Goal: Transaction & Acquisition: Purchase product/service

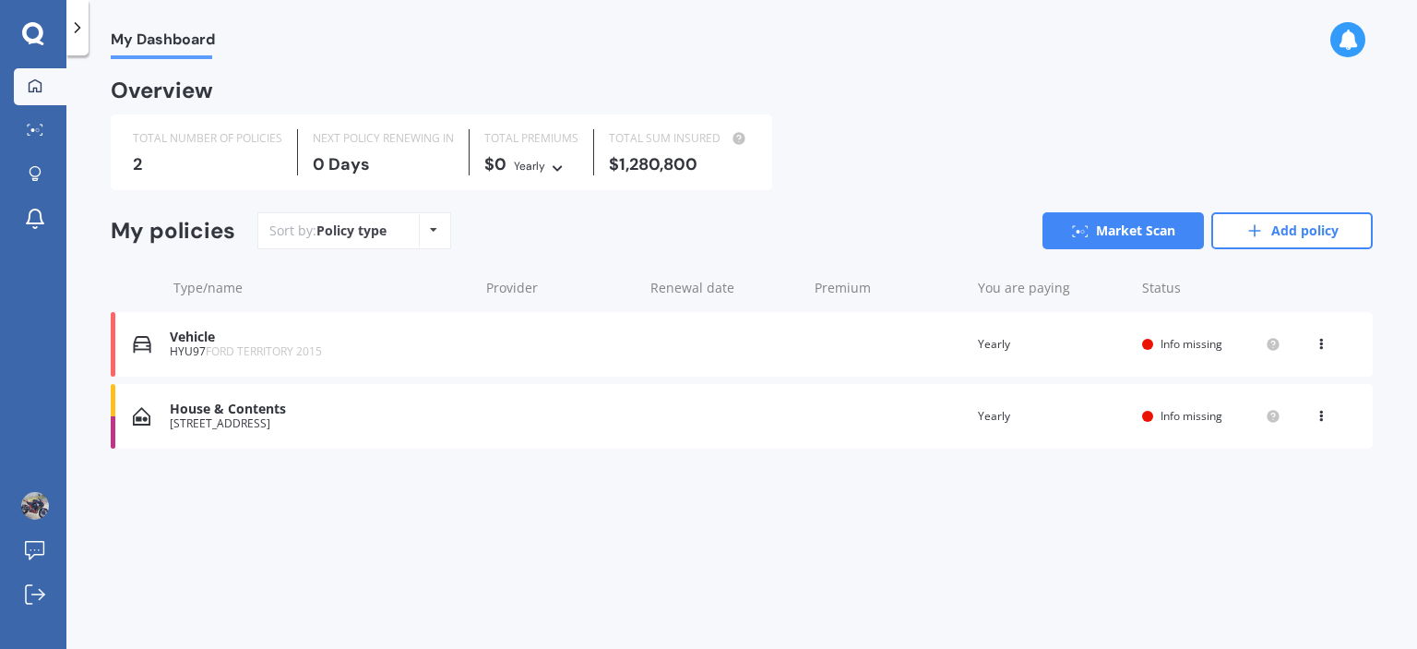
click at [248, 412] on div "House & Contents" at bounding box center [320, 409] width 300 height 16
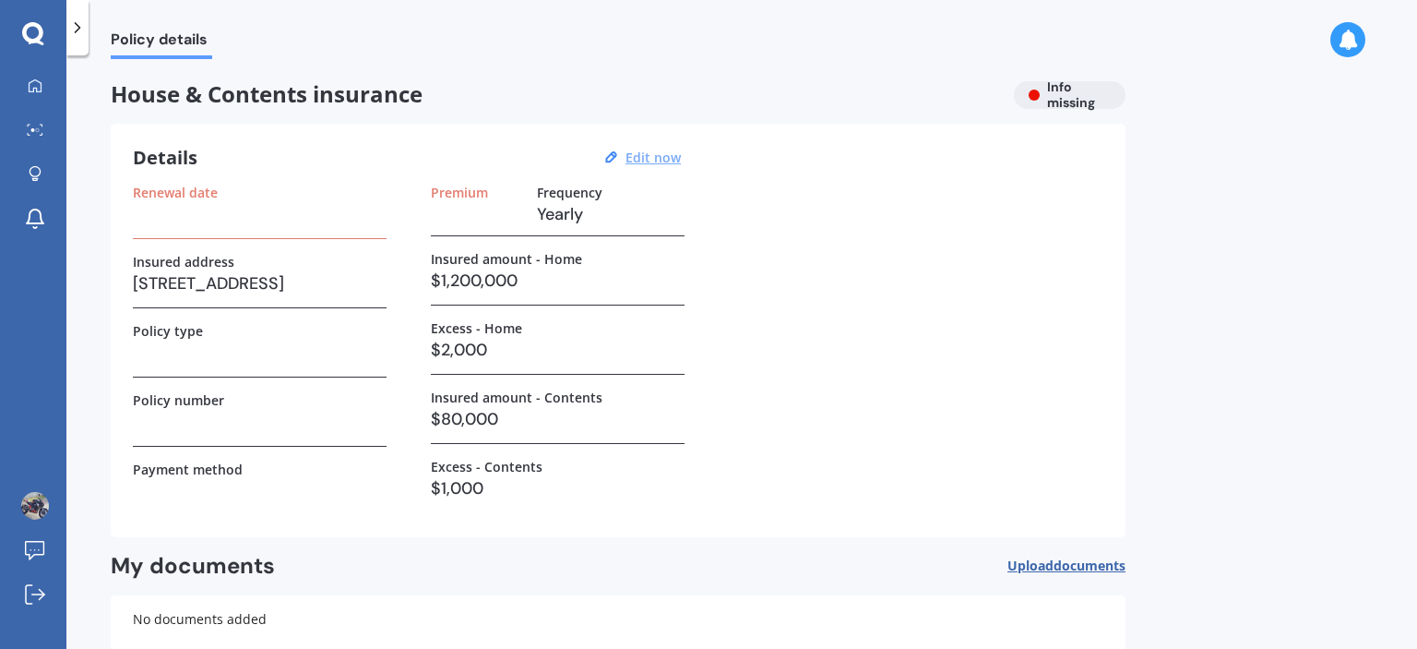
click at [654, 161] on u "Edit now" at bounding box center [653, 158] width 55 height 18
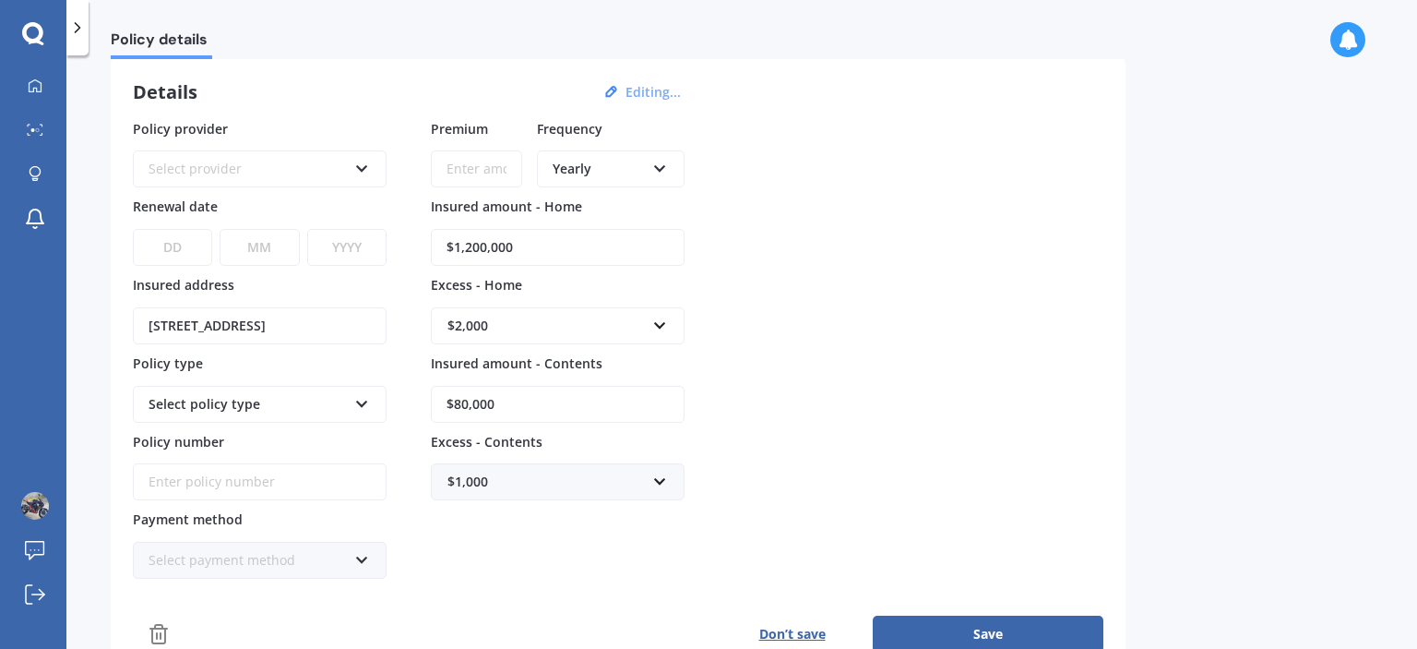
scroll to position [66, 0]
click at [661, 322] on input "text" at bounding box center [551, 324] width 237 height 35
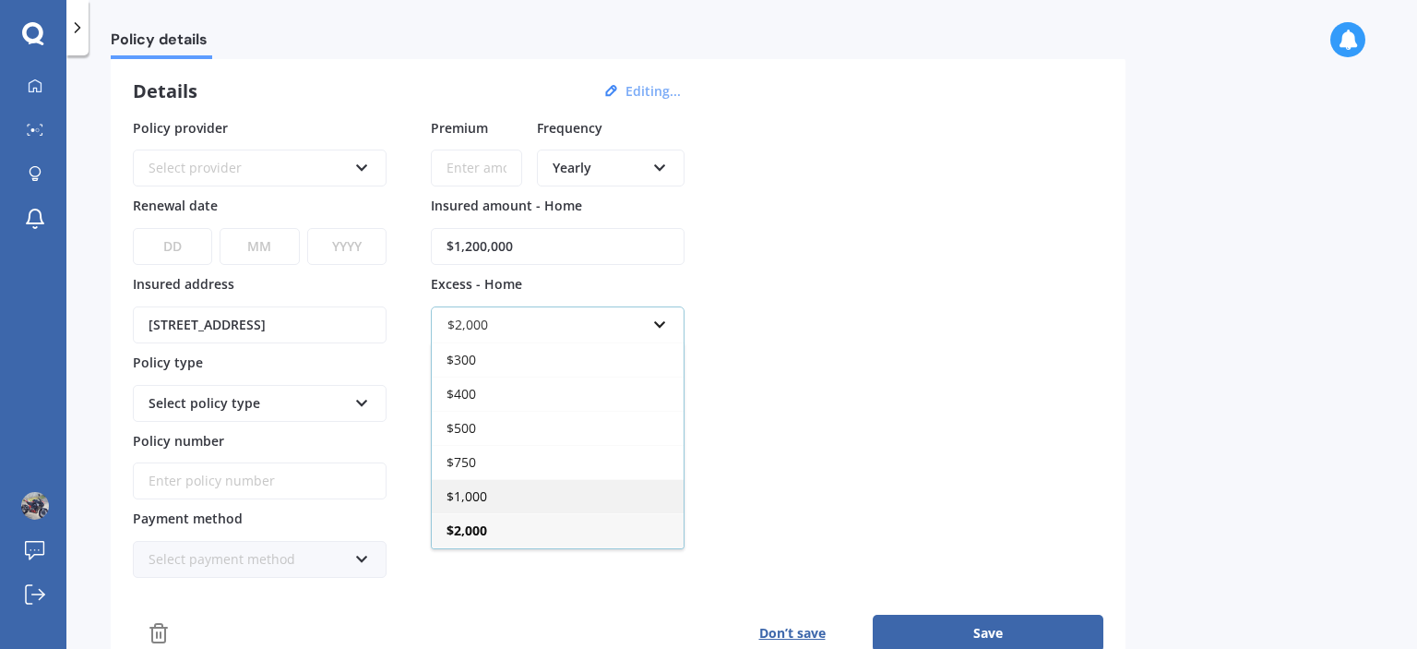
click at [543, 483] on div "$1,000" at bounding box center [558, 496] width 252 height 34
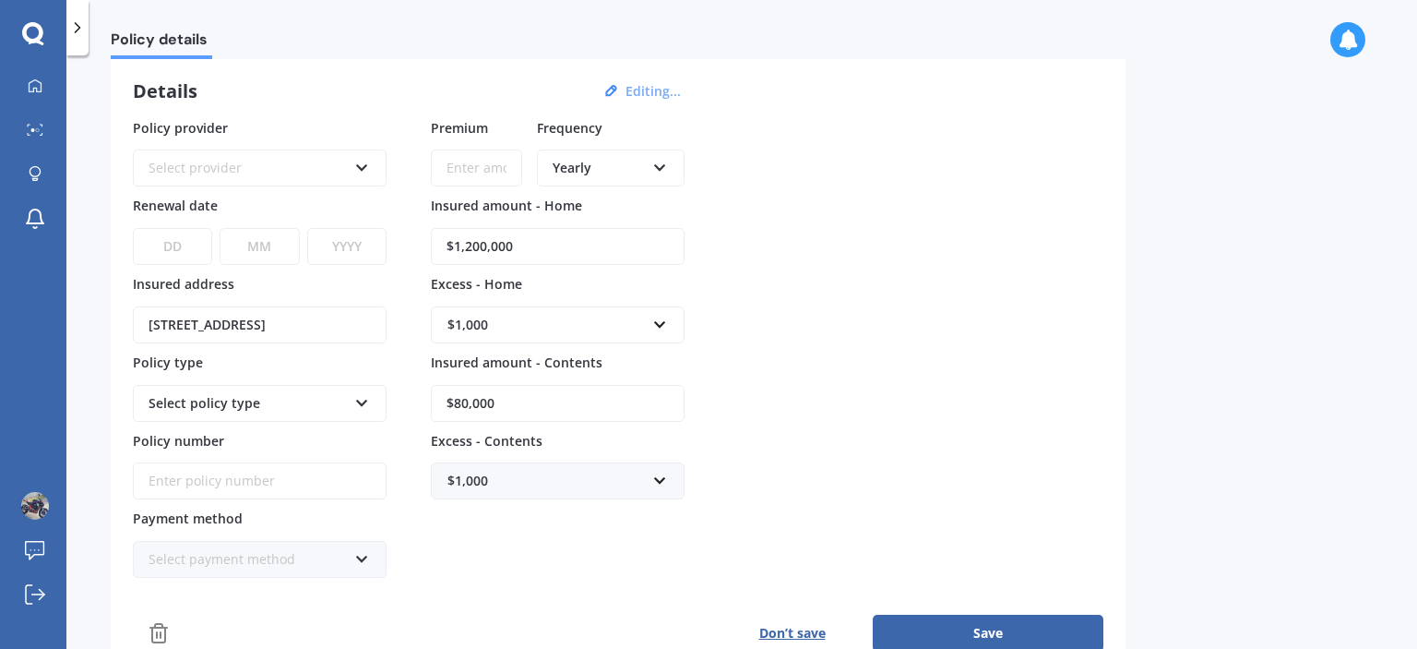
click at [541, 398] on input "$80,000" at bounding box center [558, 403] width 254 height 37
type input "$83,000"
click at [767, 444] on div "Policy provider Select provider AA AMI AMP ANZ ASB Ando BNZ Co-Operative Bank F…" at bounding box center [618, 348] width 971 height 460
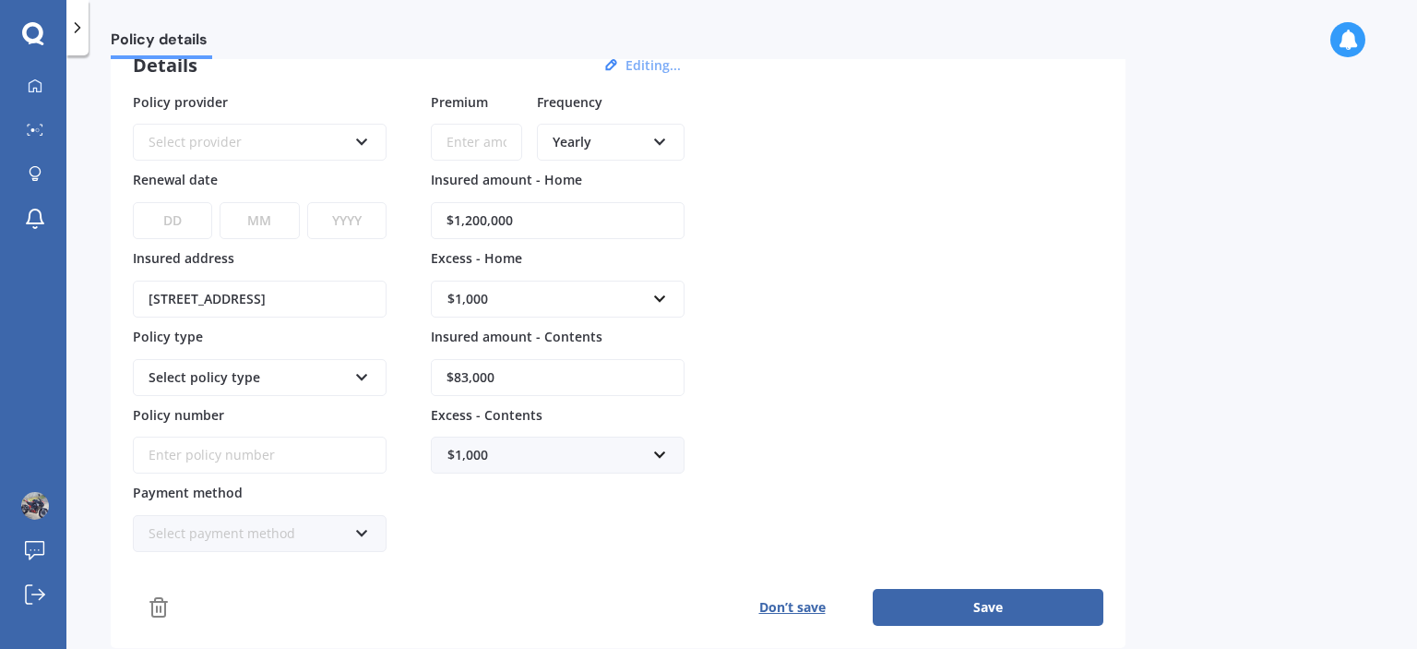
scroll to position [0, 0]
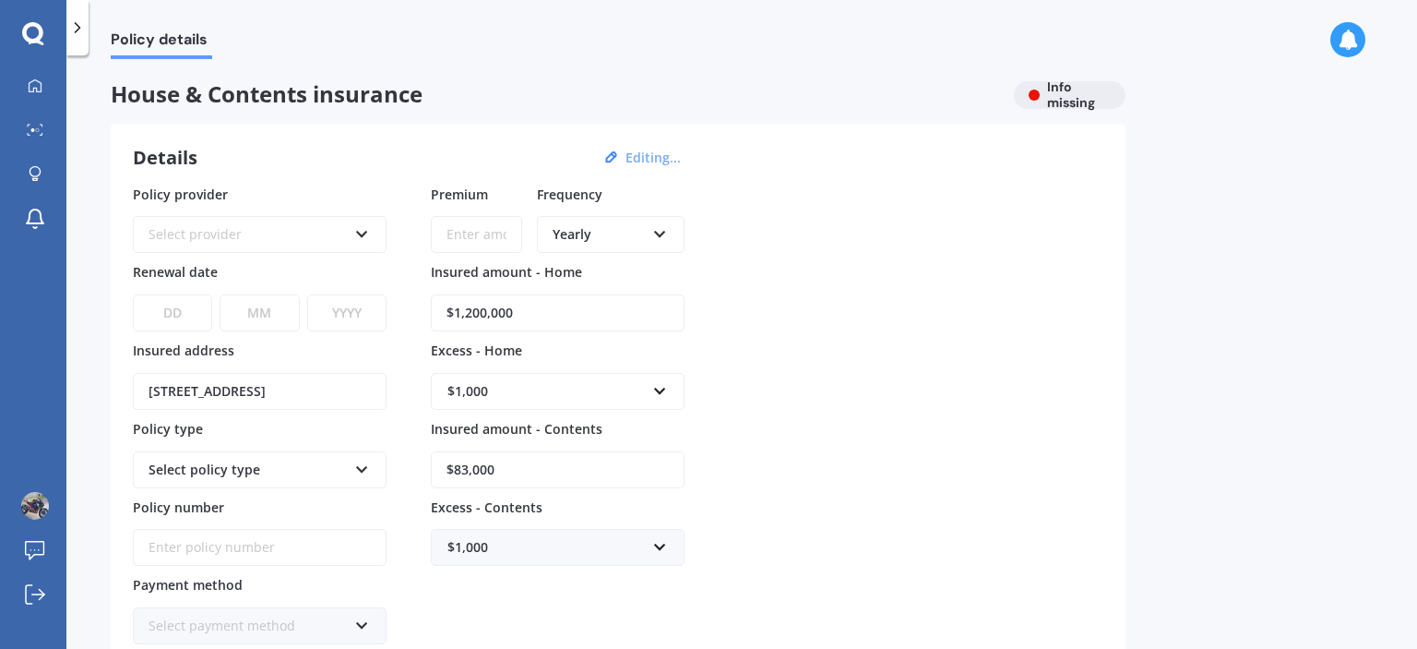
click at [351, 237] on div "Select provider AA AMI AMP ANZ ASB Ando BNZ Co-Operative Bank FMG Initio Kiwiba…" at bounding box center [260, 234] width 254 height 37
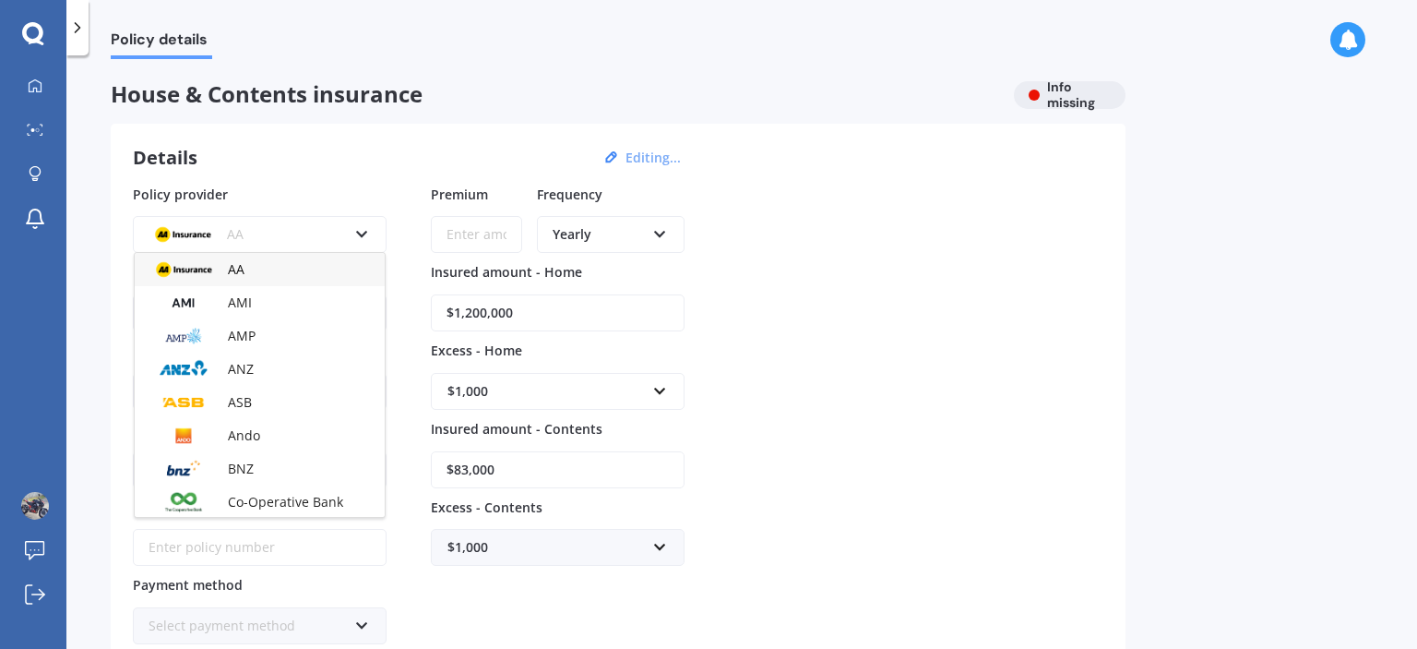
click at [358, 235] on icon at bounding box center [362, 230] width 16 height 13
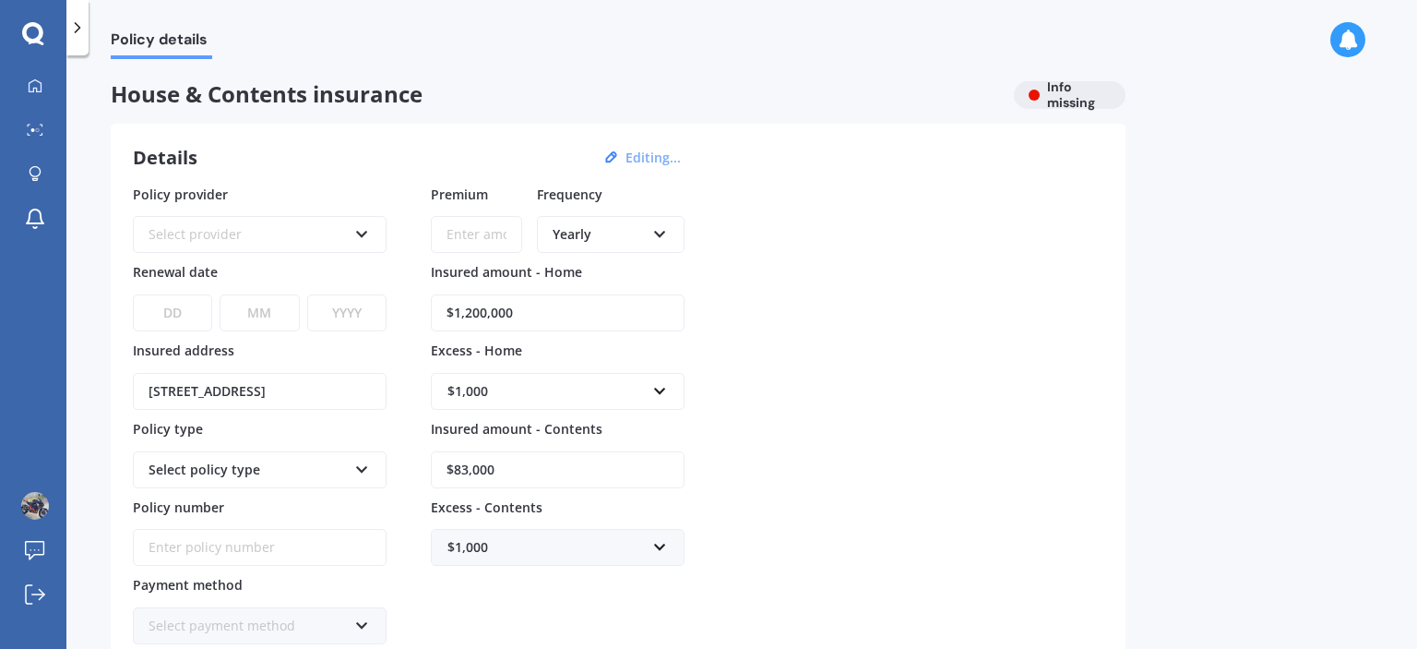
click at [358, 235] on icon at bounding box center [362, 230] width 16 height 13
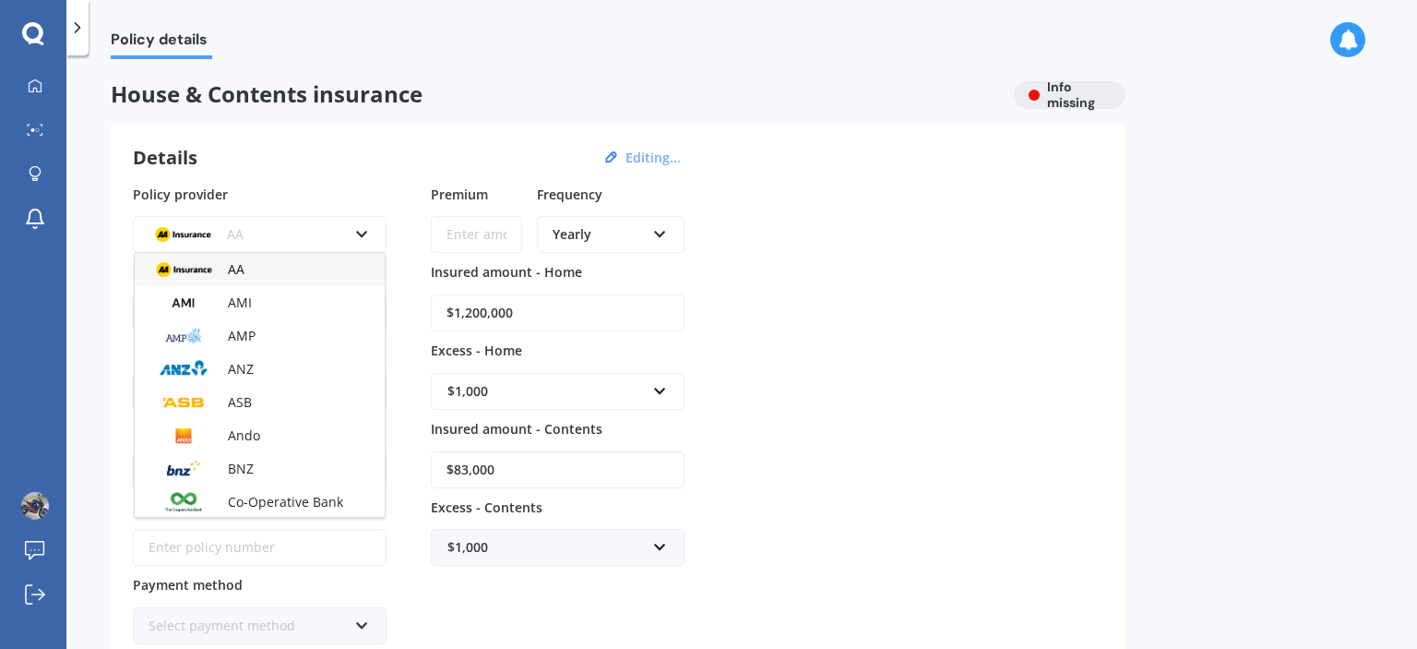
click at [1030, 430] on div "Policy provider AA AA AMI AMP ANZ ASB Ando BNZ Co-Operative Bank FMG Initio Kiw…" at bounding box center [618, 415] width 971 height 460
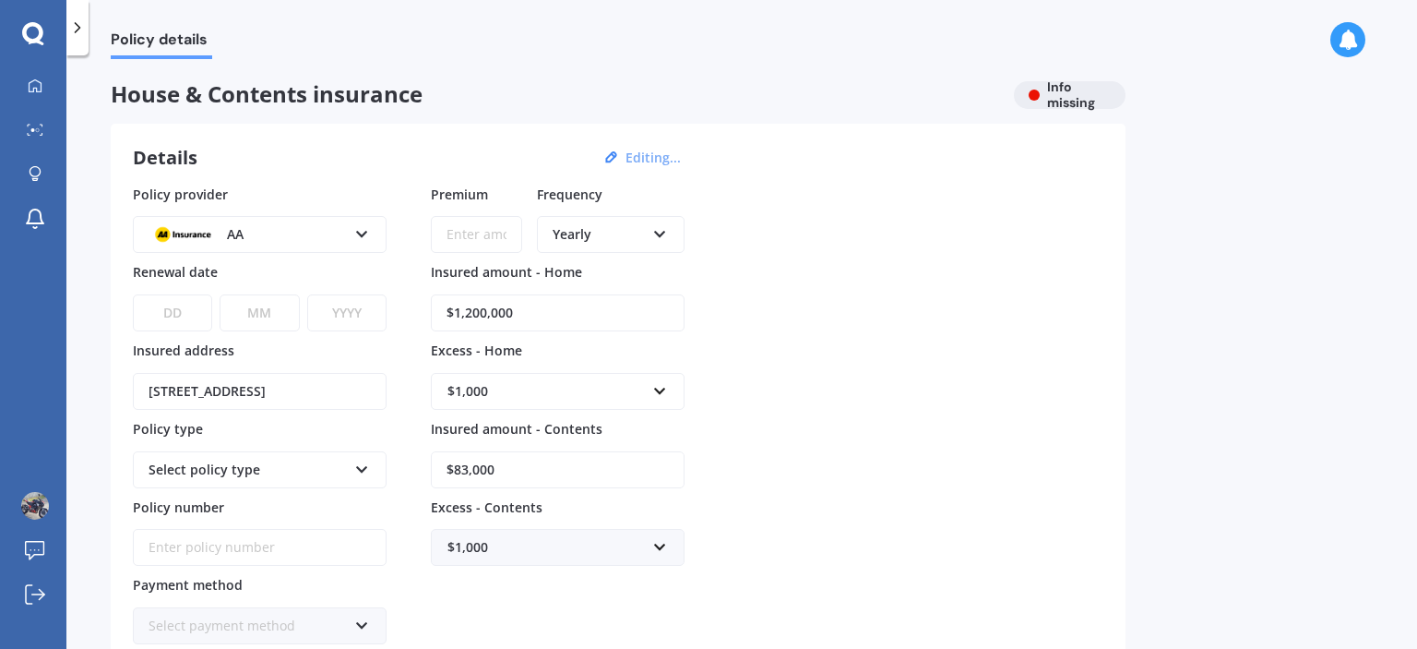
drag, startPoint x: 1032, startPoint y: 412, endPoint x: 1034, endPoint y: 385, distance: 27.8
click at [1034, 395] on div "Policy provider AA AA AMI AMP ANZ ASB Ando BNZ Co-Operative Bank FMG Initio Kiw…" at bounding box center [618, 415] width 971 height 460
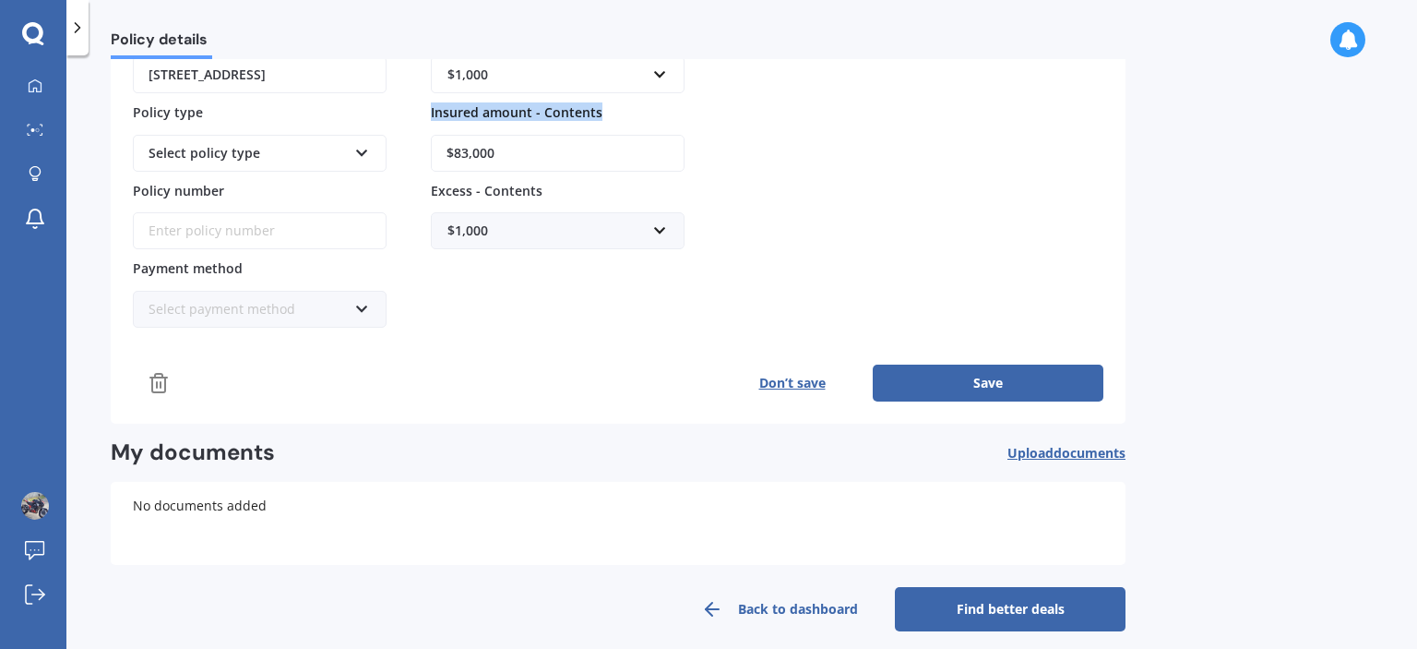
scroll to position [328, 0]
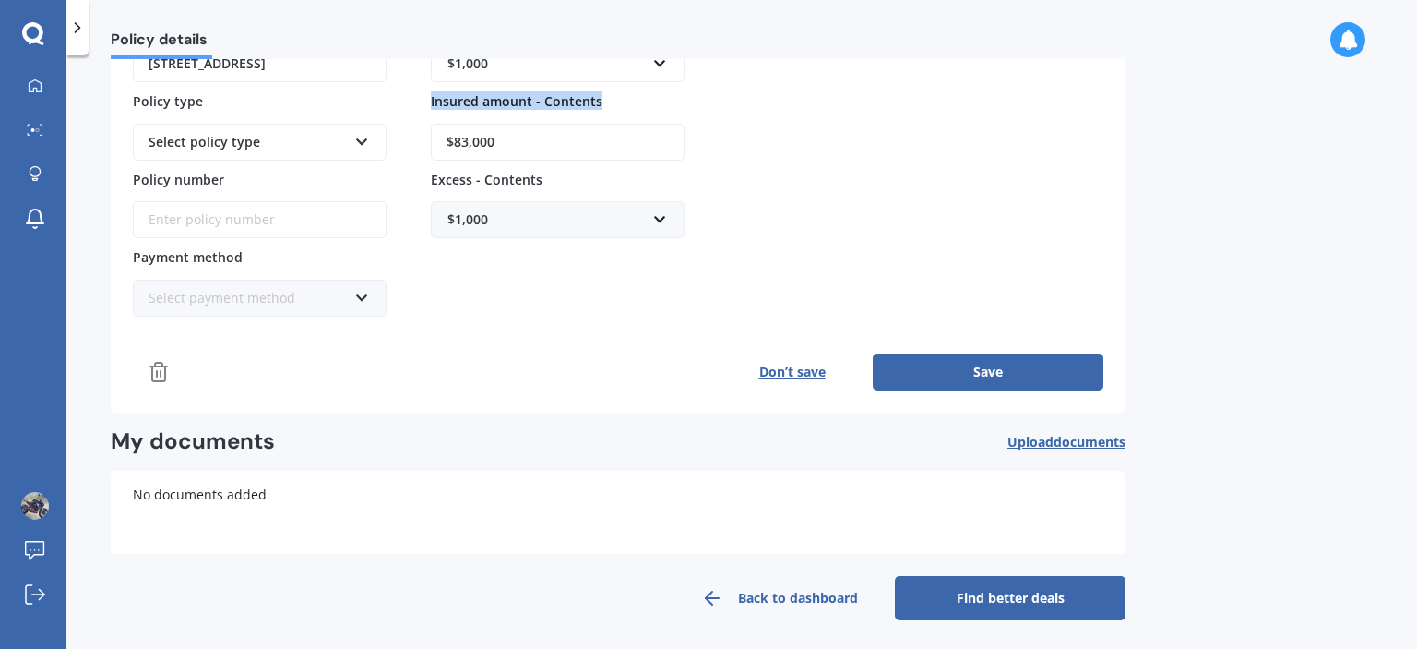
click at [999, 596] on link "Find better deals" at bounding box center [1010, 598] width 231 height 44
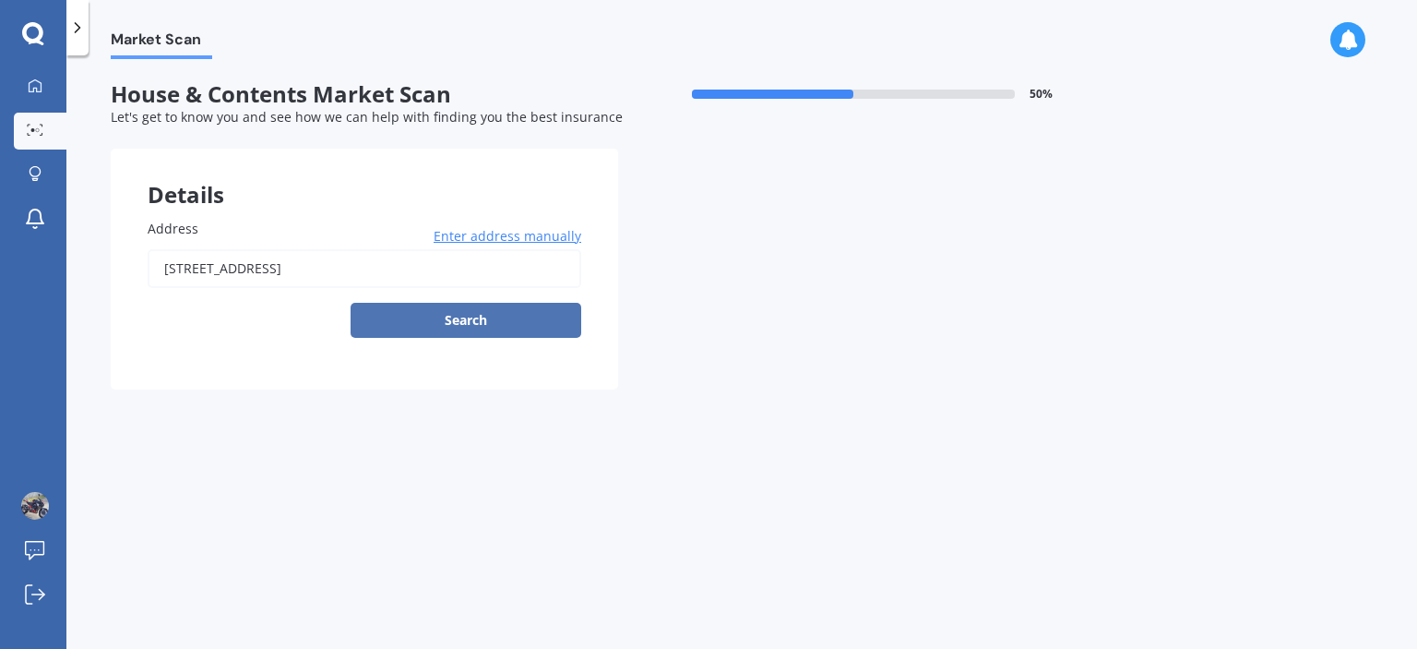
click at [474, 319] on button "Search" at bounding box center [466, 320] width 231 height 35
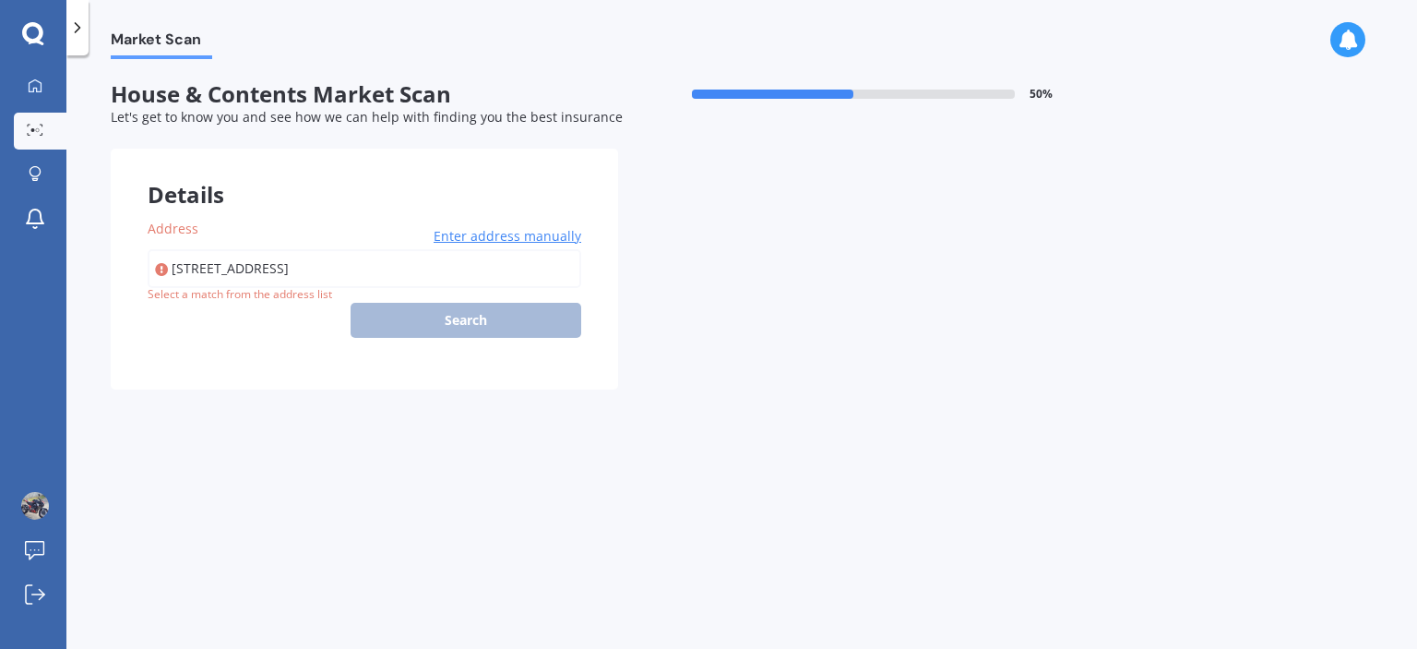
type input "1 Oak Grove, Ashburton 7700"
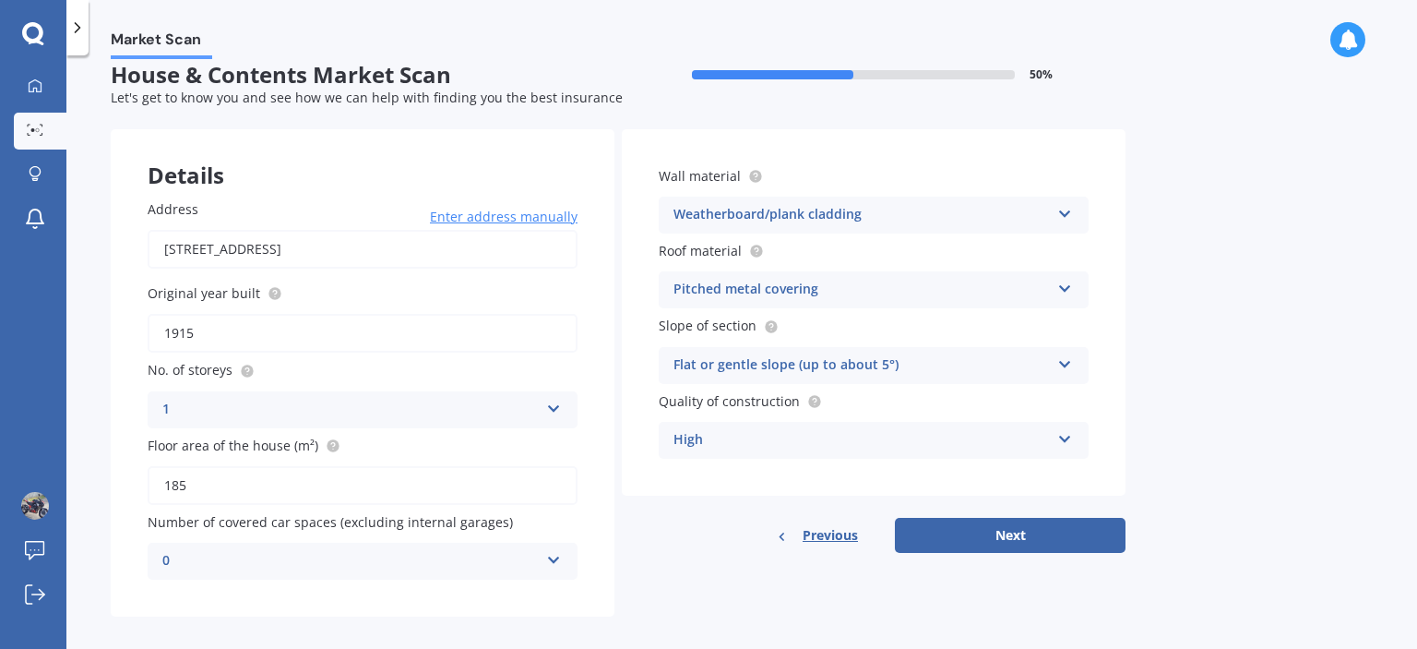
scroll to position [33, 0]
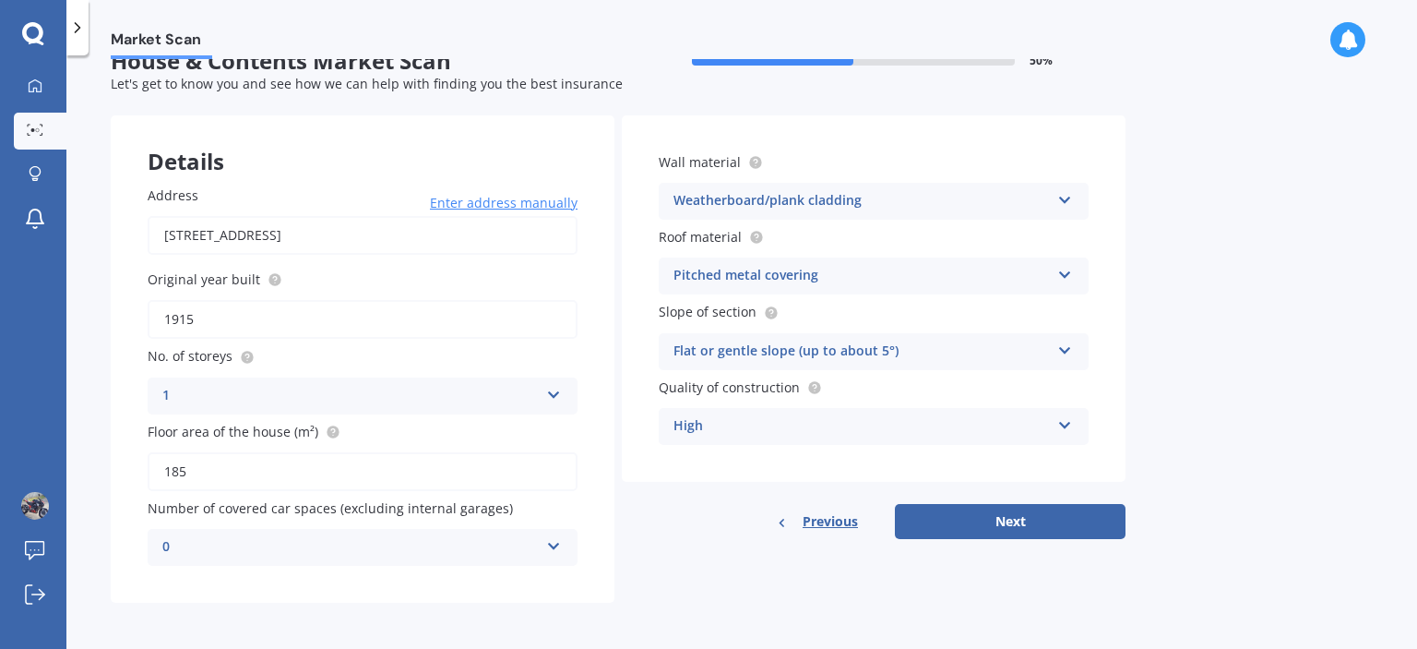
click at [553, 545] on icon at bounding box center [554, 542] width 16 height 13
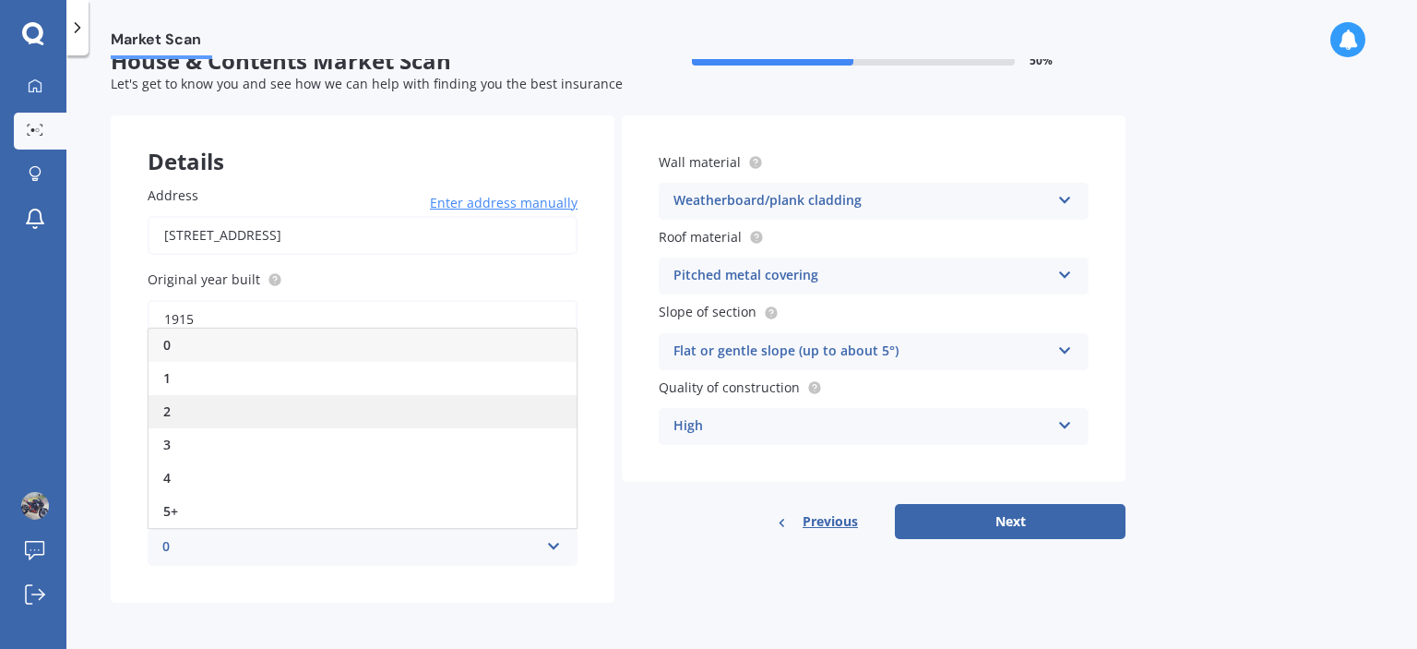
click at [329, 412] on div "2" at bounding box center [363, 411] width 428 height 33
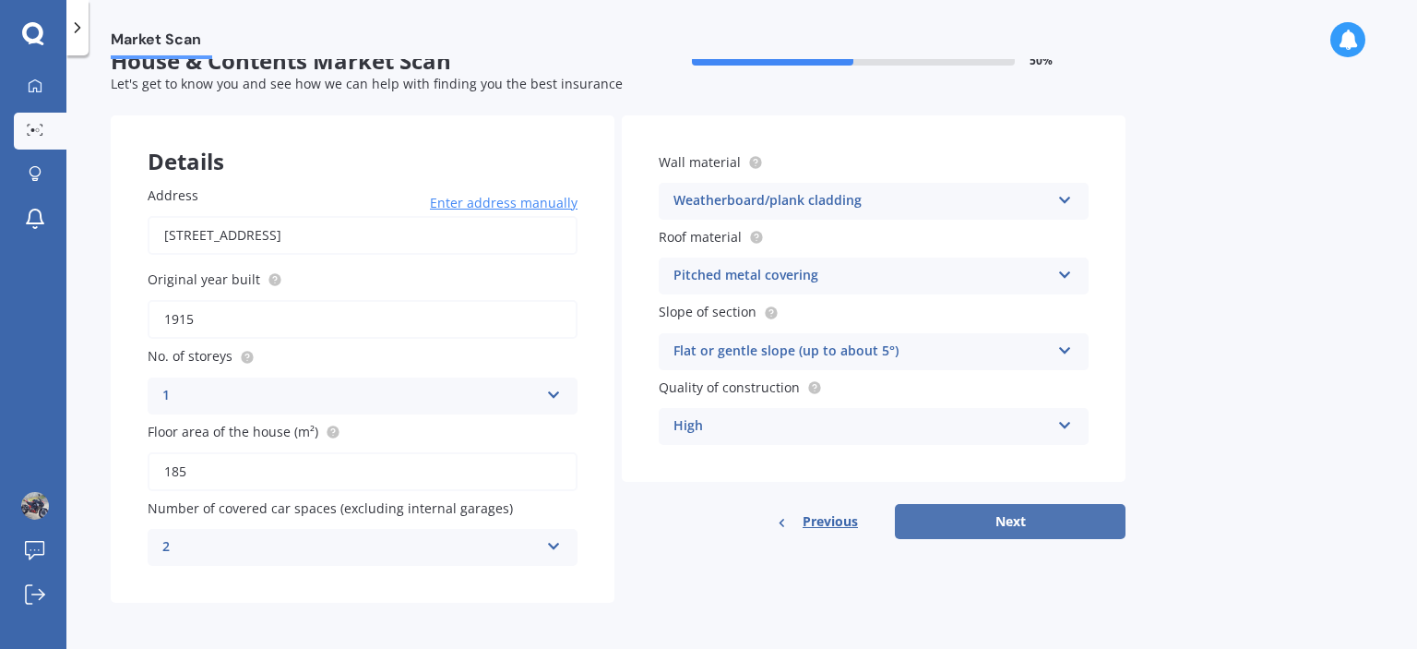
click at [1043, 524] on button "Next" at bounding box center [1010, 521] width 231 height 35
select select "30"
select select "06"
select select "1982"
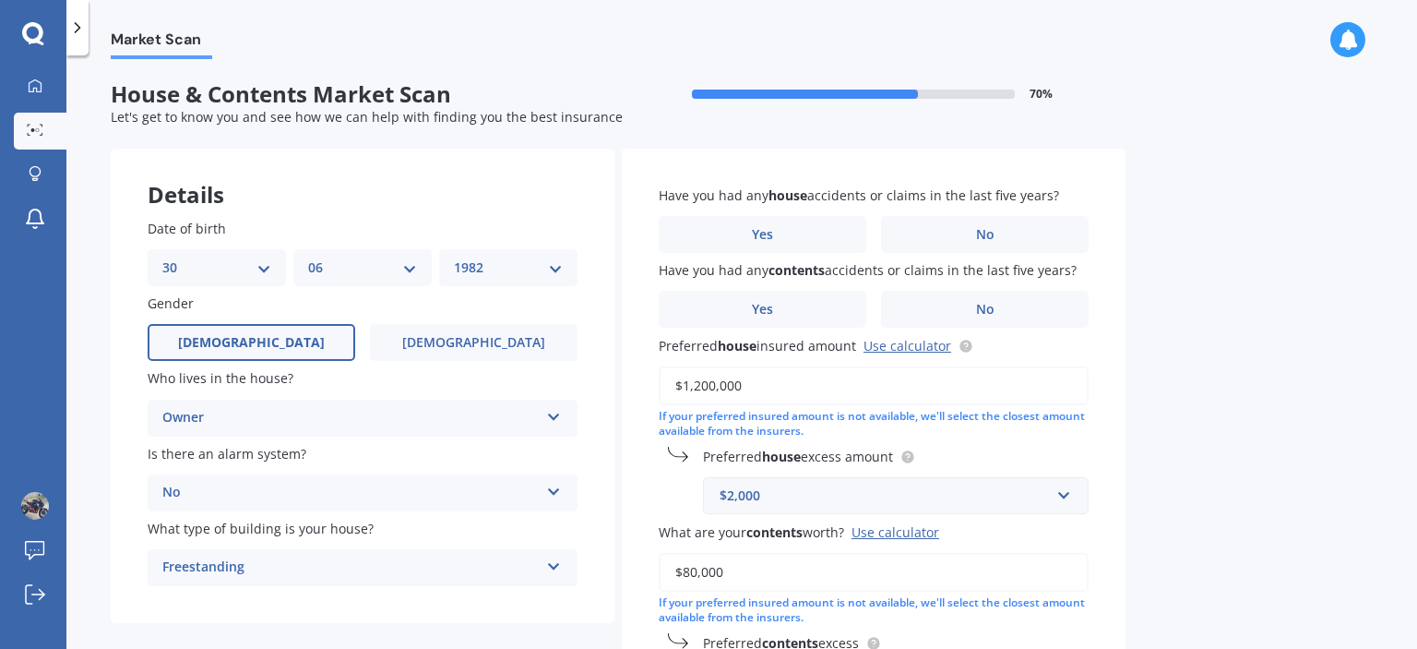
scroll to position [0, 0]
click at [1004, 239] on label "No" at bounding box center [985, 234] width 208 height 37
click at [0, 0] on input "No" at bounding box center [0, 0] width 0 height 0
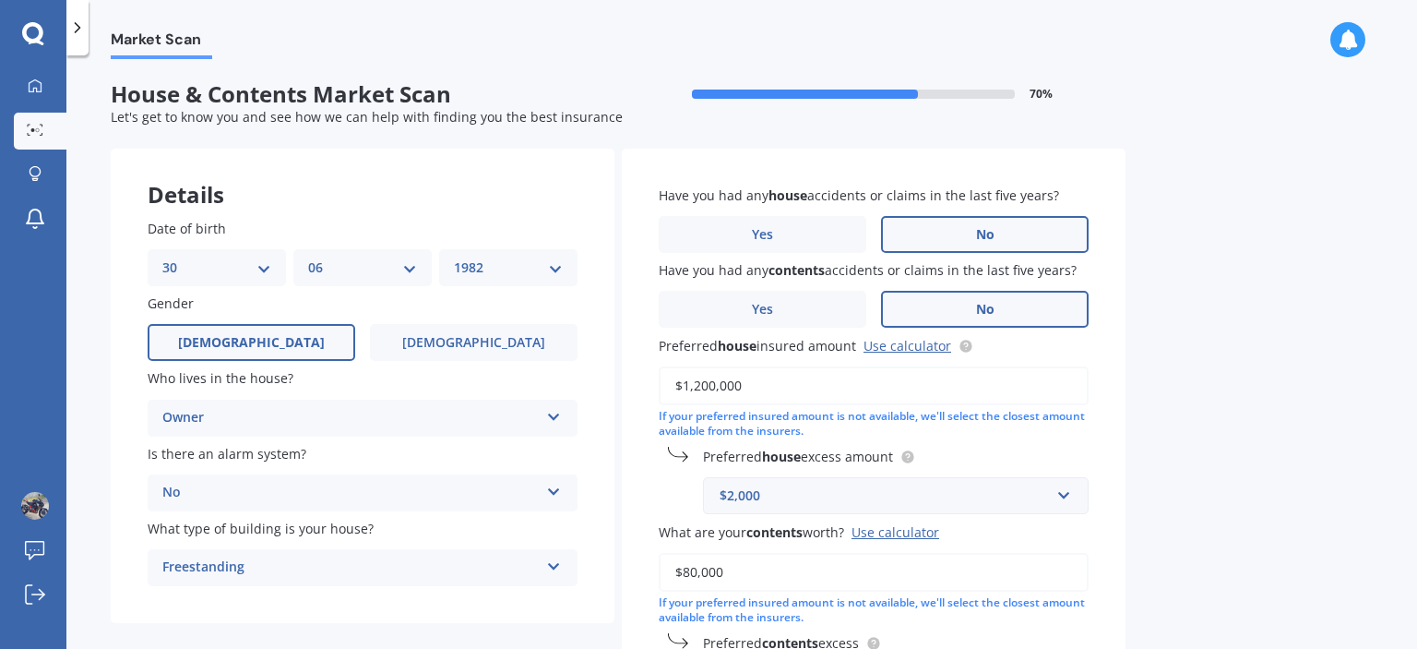
click at [1011, 313] on label "No" at bounding box center [985, 309] width 208 height 37
click at [0, 0] on input "No" at bounding box center [0, 0] width 0 height 0
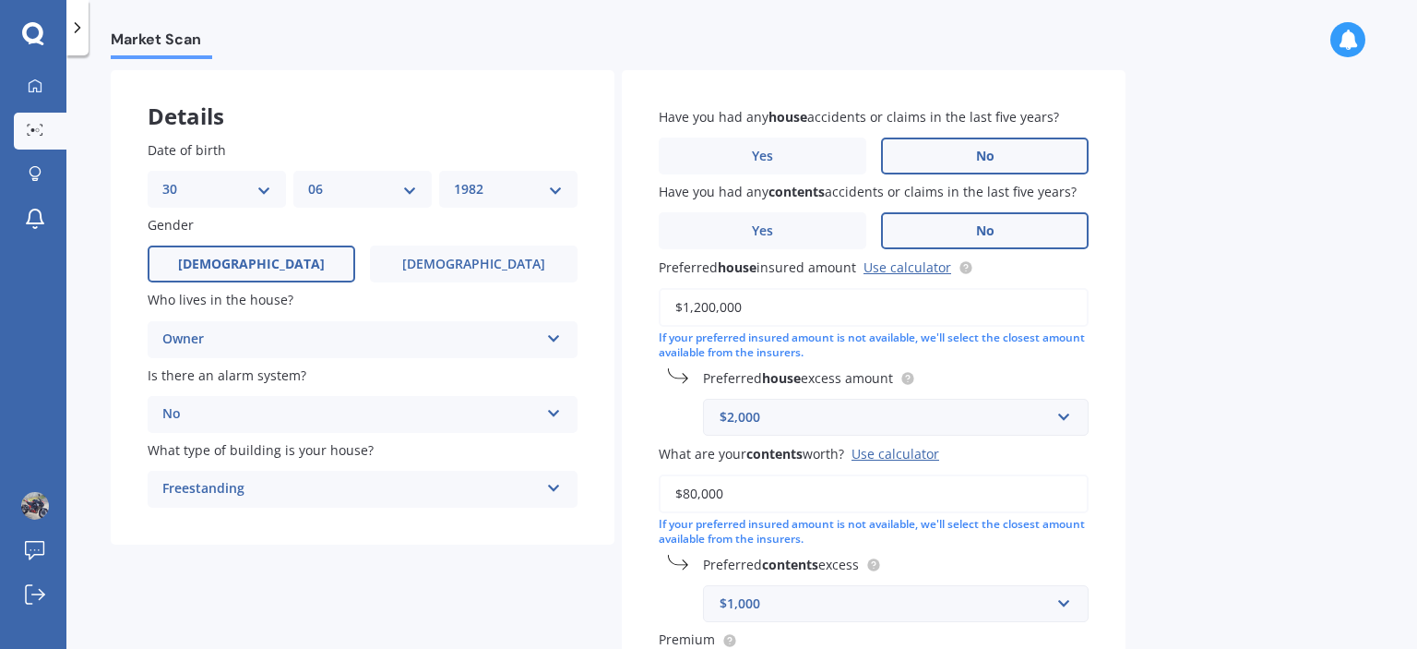
scroll to position [118, 0]
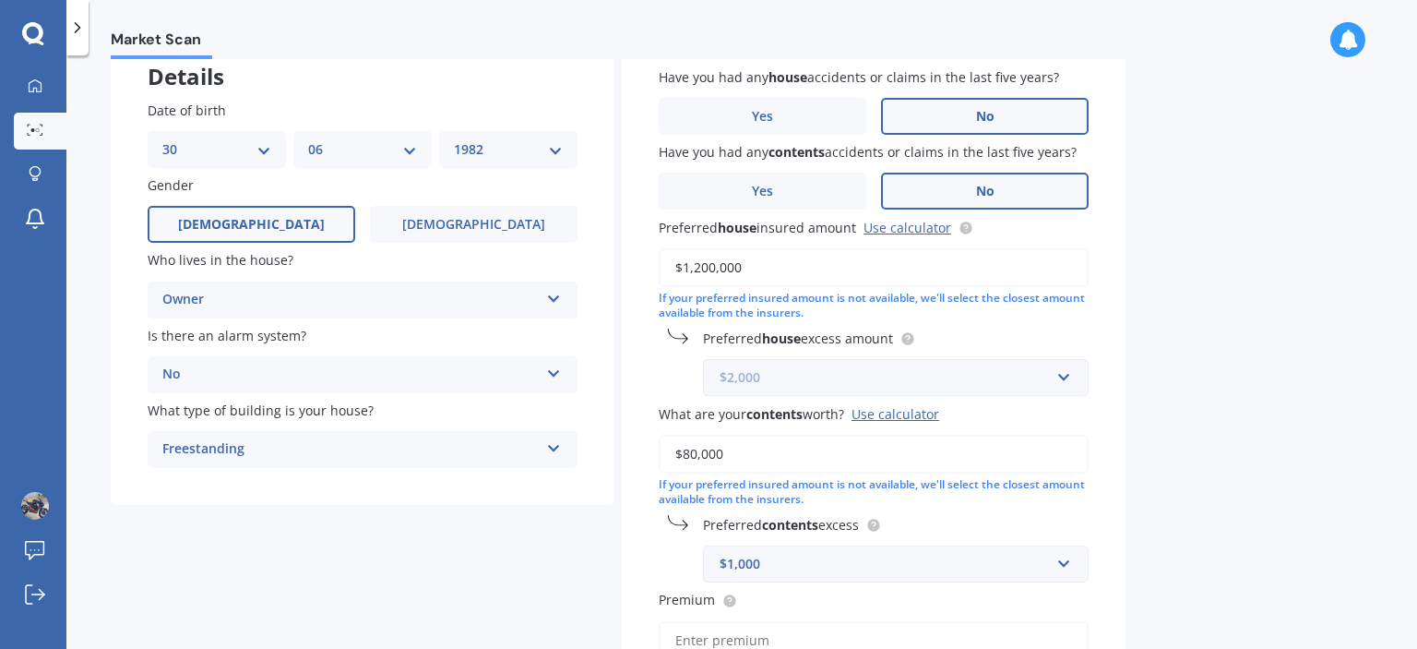
click at [1070, 383] on input "text" at bounding box center [889, 377] width 369 height 35
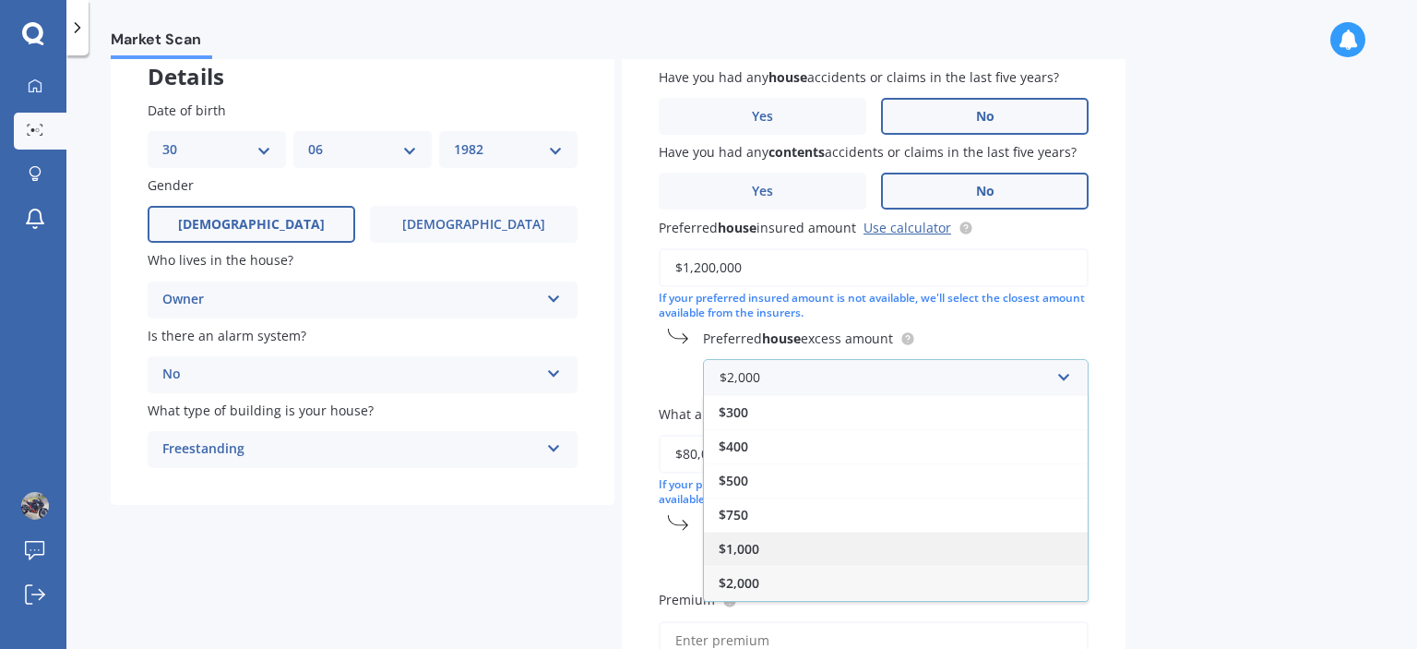
click at [915, 542] on div "$1,000" at bounding box center [896, 549] width 384 height 34
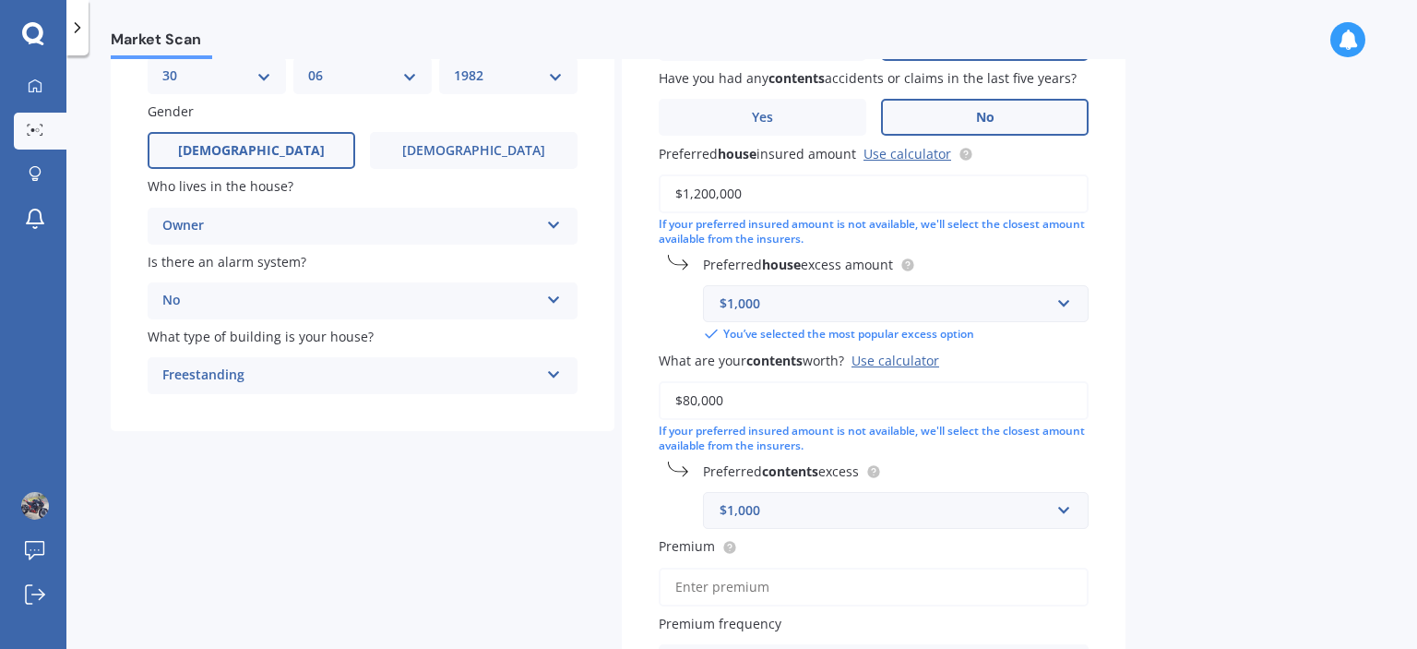
scroll to position [251, 0]
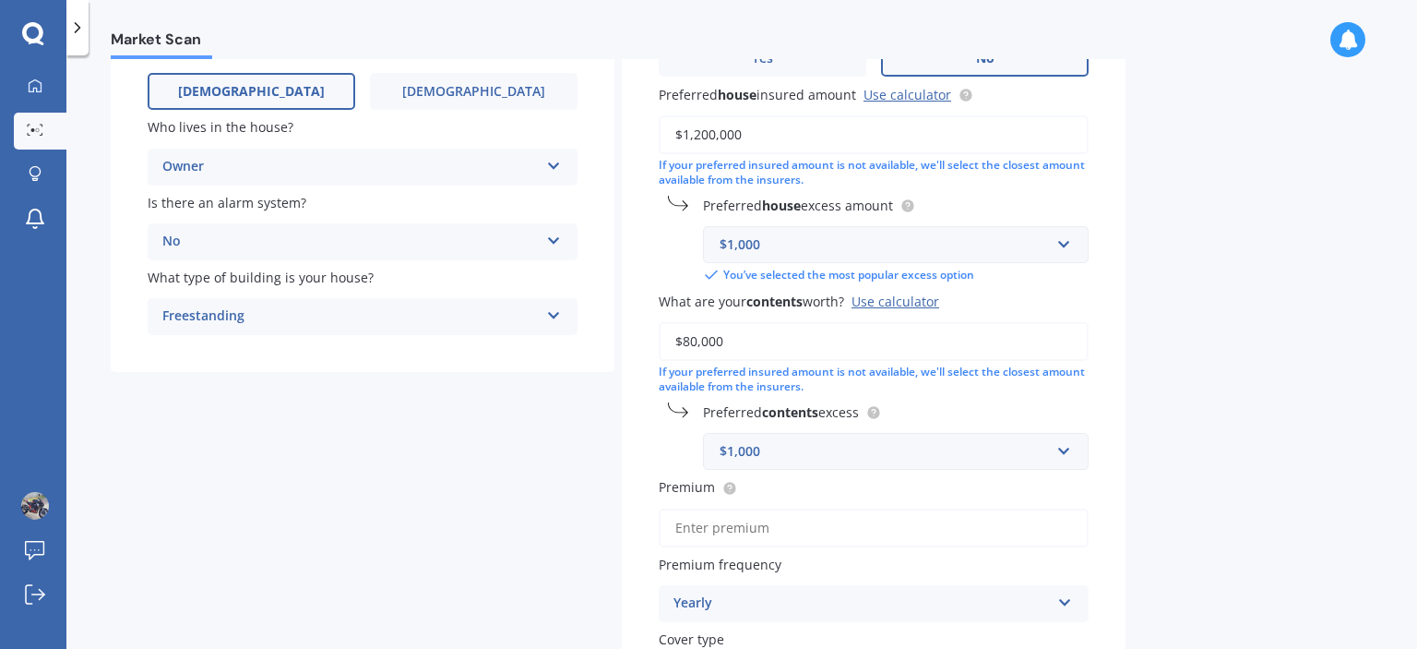
click at [698, 341] on input "$80,000" at bounding box center [874, 341] width 430 height 39
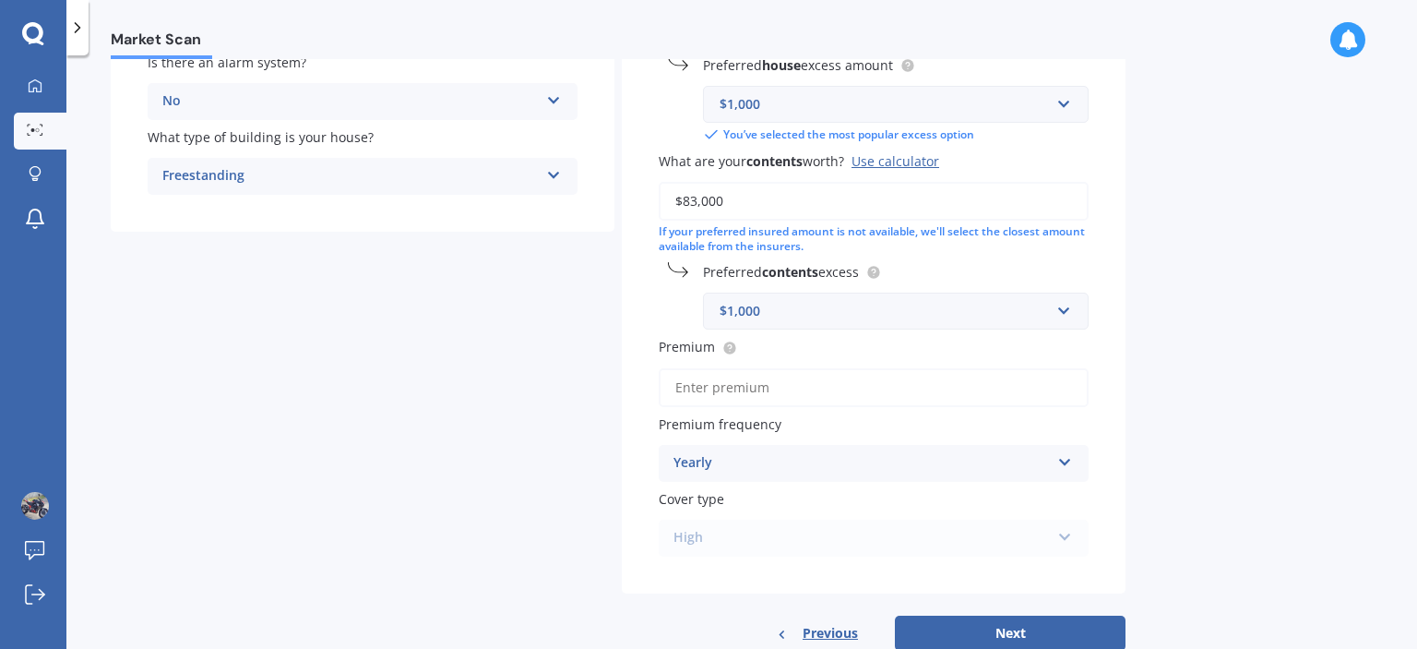
scroll to position [440, 0]
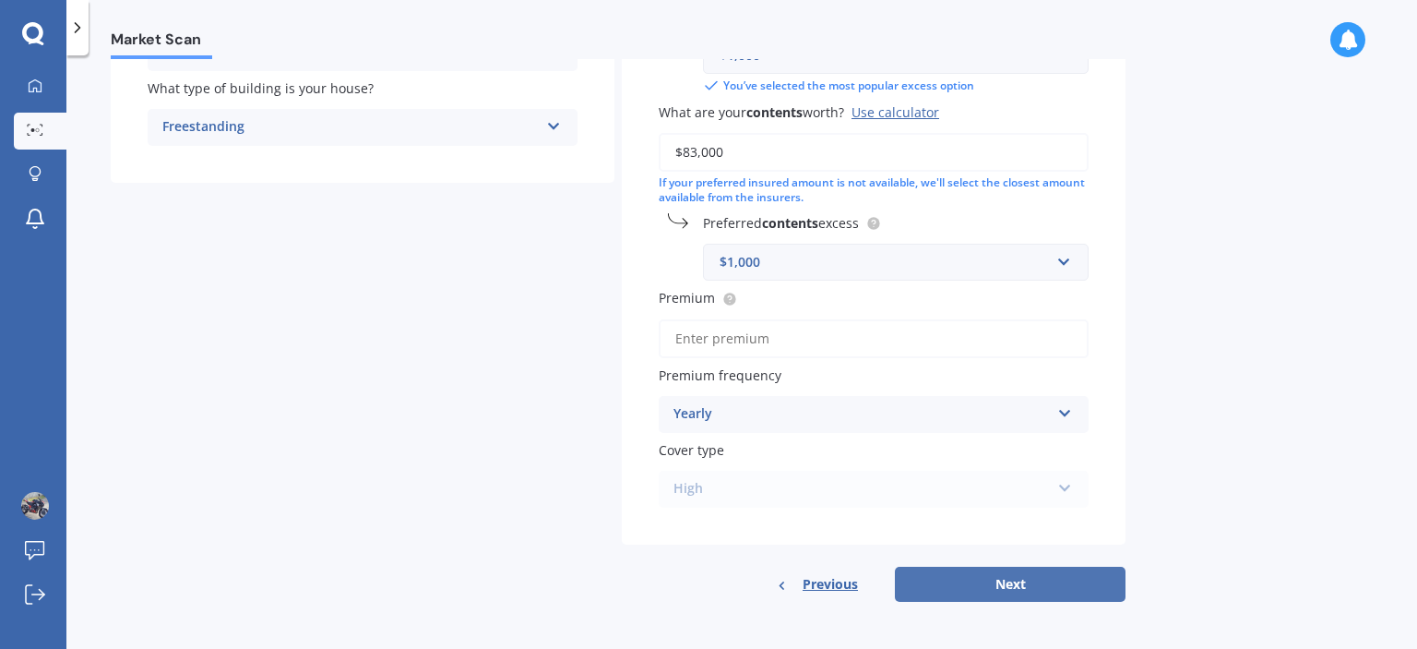
type input "$83,000"
click at [1048, 583] on button "Next" at bounding box center [1010, 584] width 231 height 35
type input "$2,900.00"
click at [1026, 584] on button "Next" at bounding box center [1010, 584] width 231 height 35
select select "30"
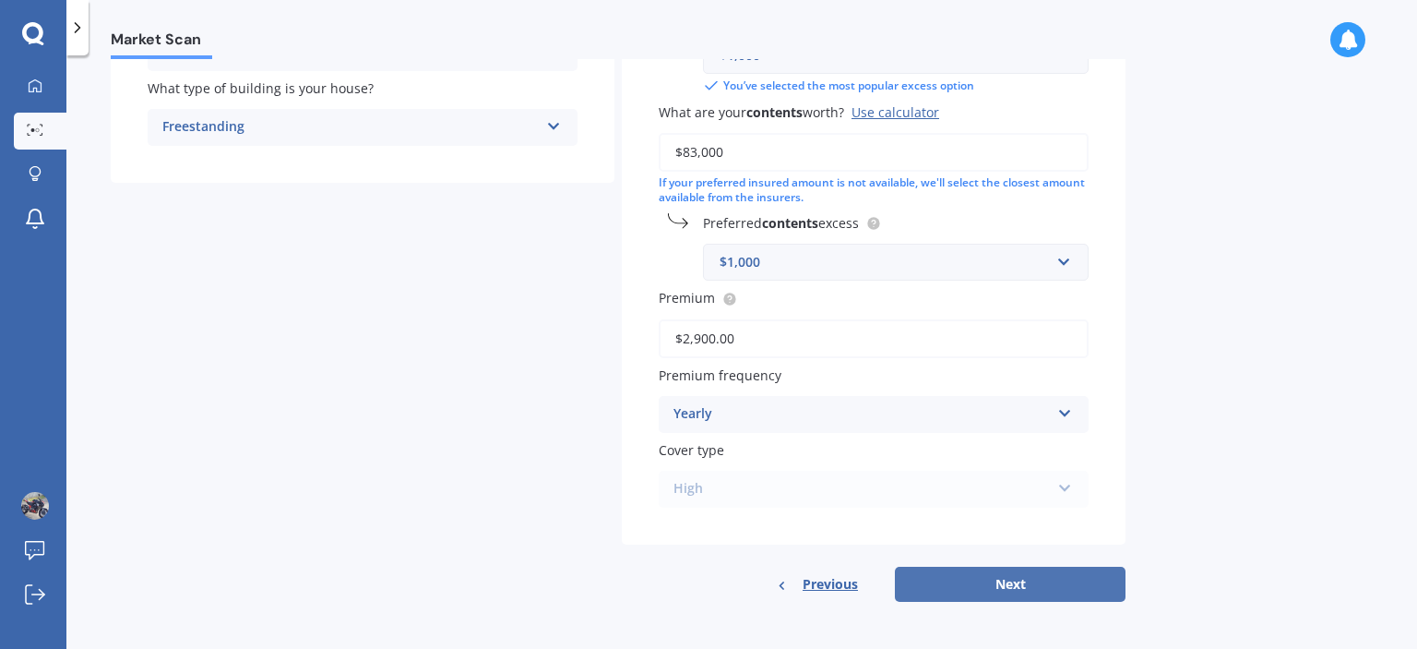
select select "06"
select select "1982"
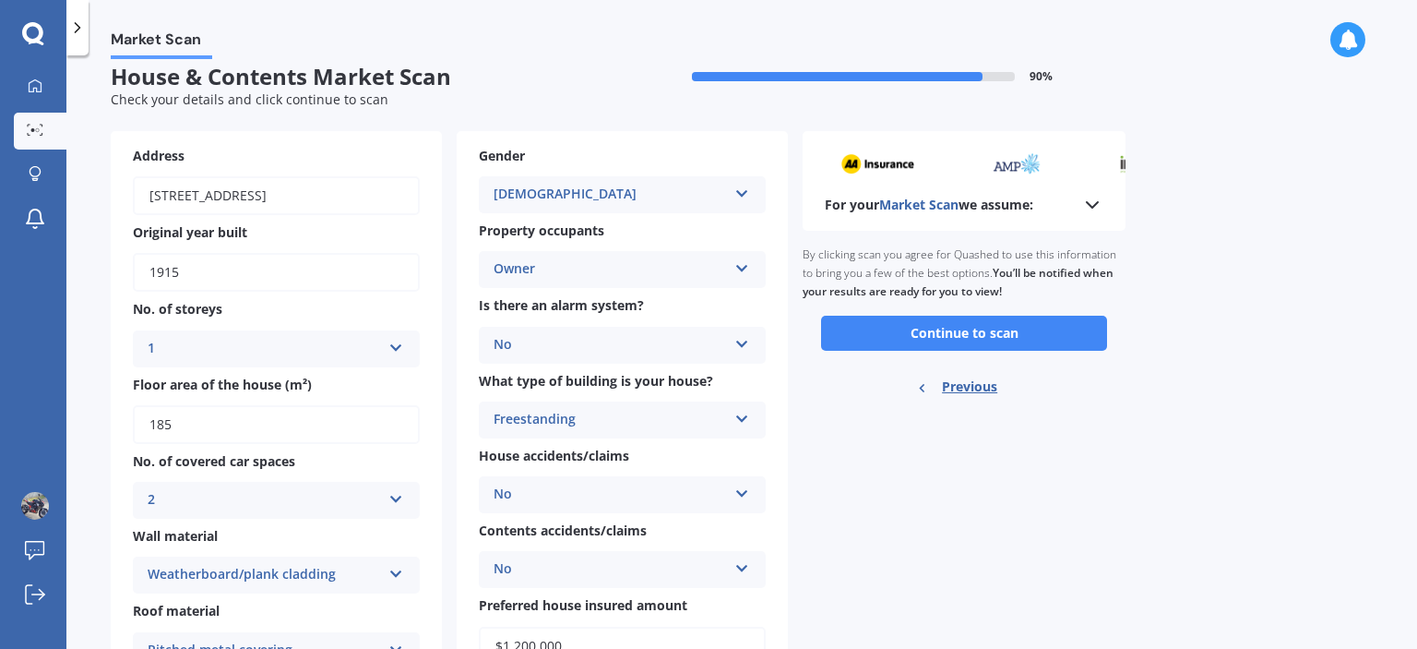
scroll to position [0, 0]
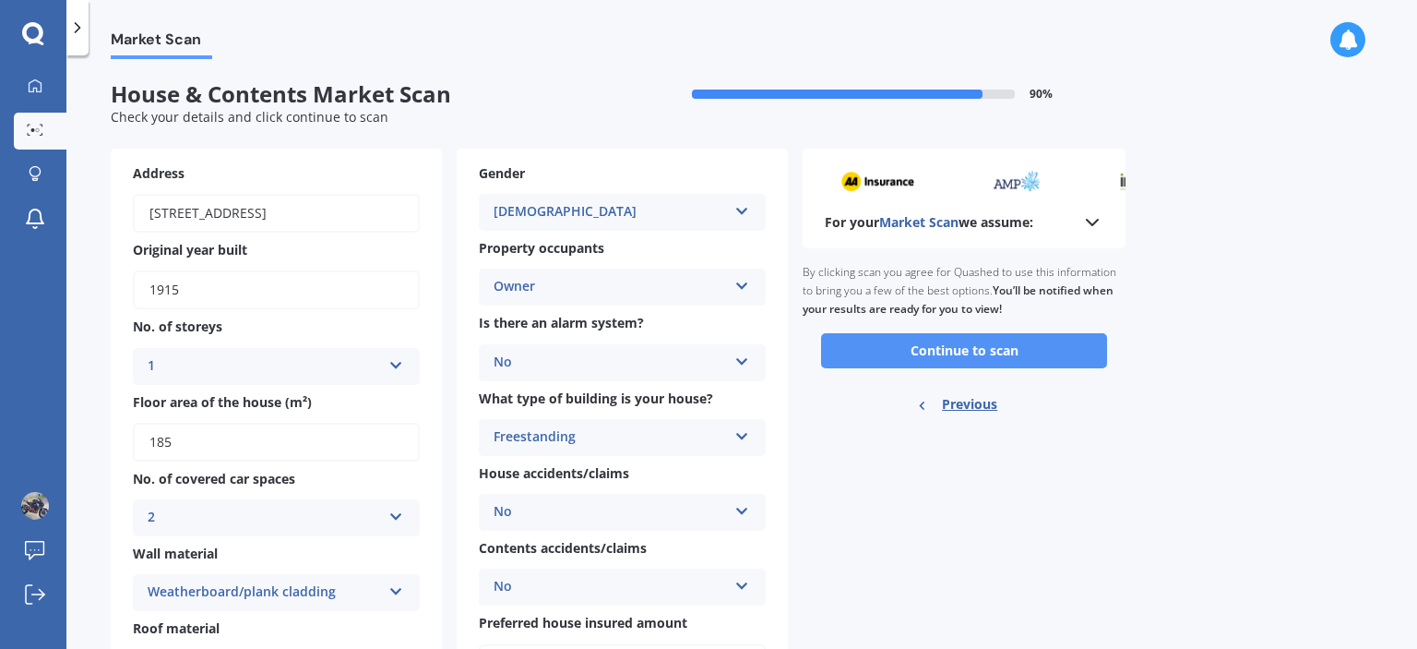
click at [984, 347] on button "Continue to scan" at bounding box center [964, 350] width 286 height 35
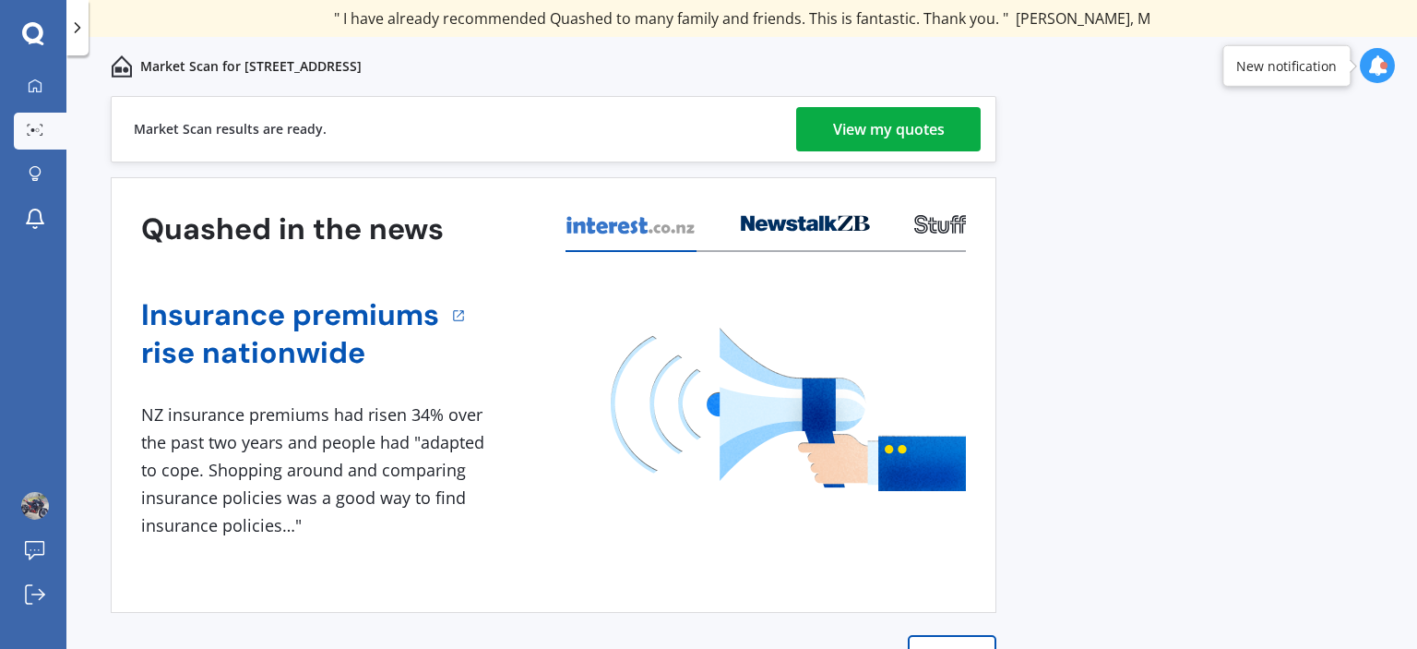
click at [867, 129] on div "View my quotes" at bounding box center [889, 129] width 112 height 44
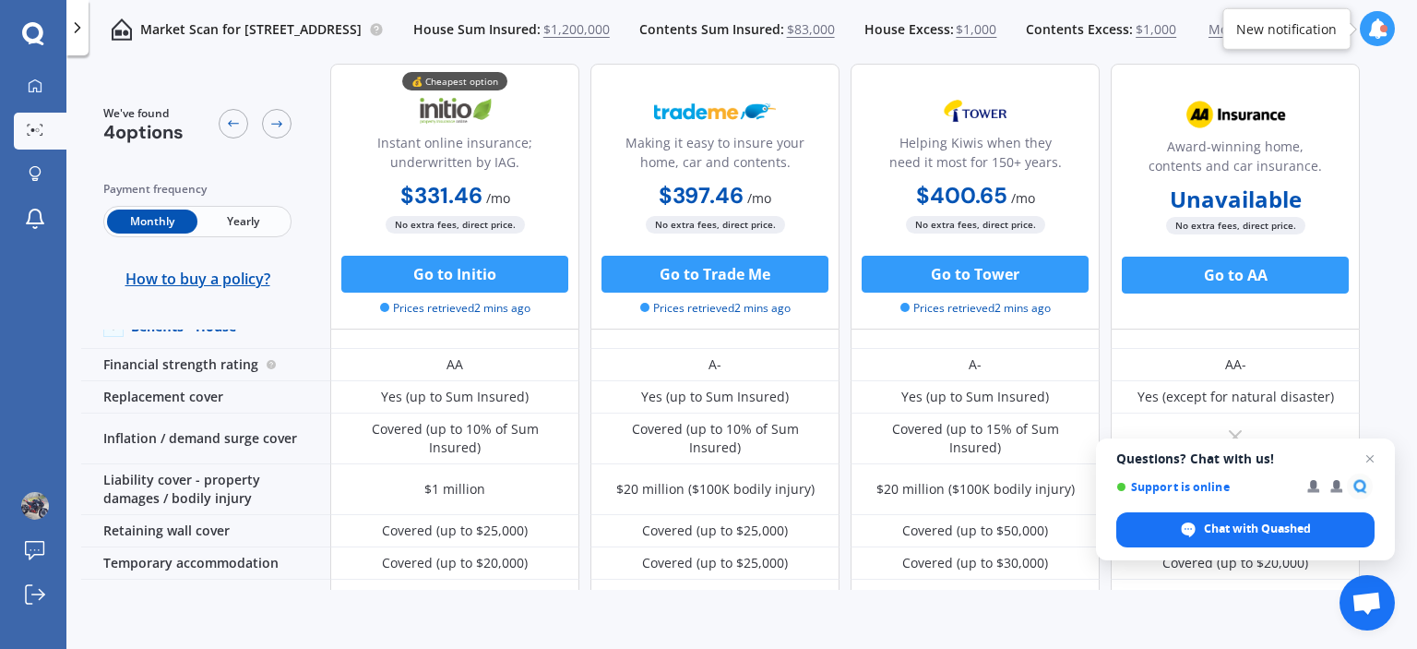
scroll to position [106, 0]
click at [1372, 460] on span "Close chat" at bounding box center [1370, 459] width 23 height 23
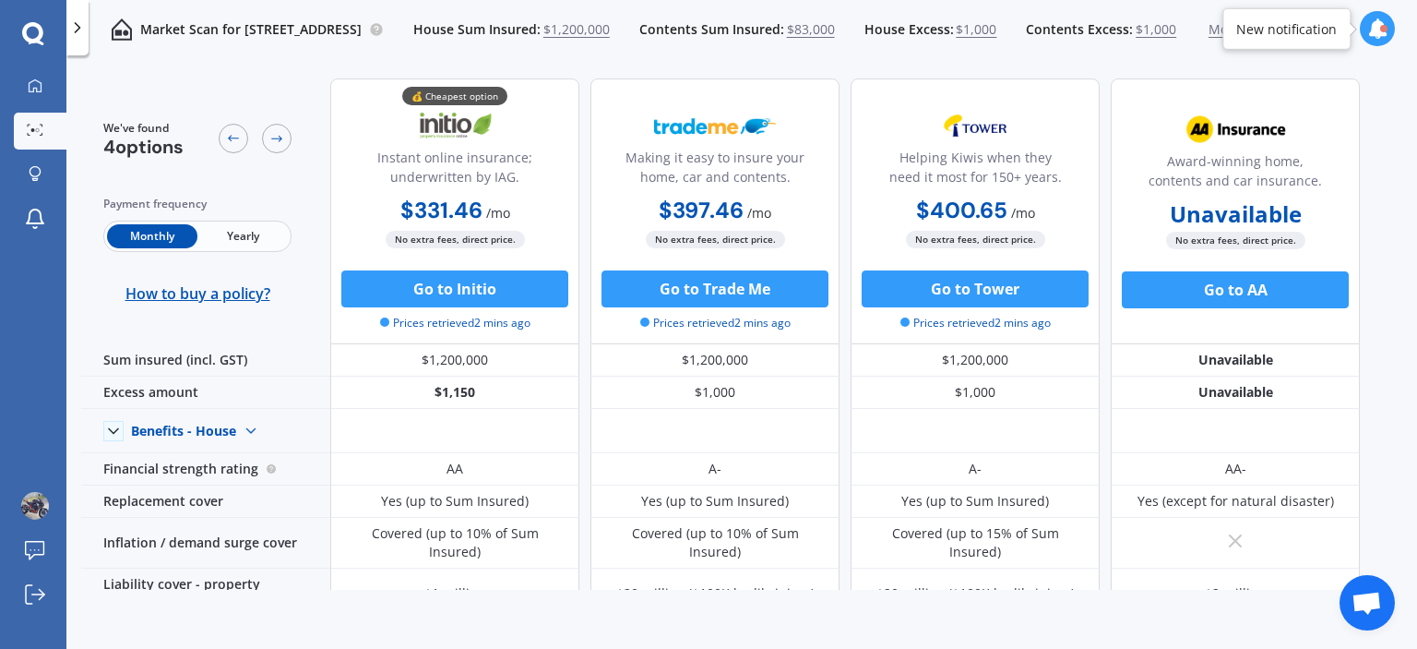
scroll to position [0, 0]
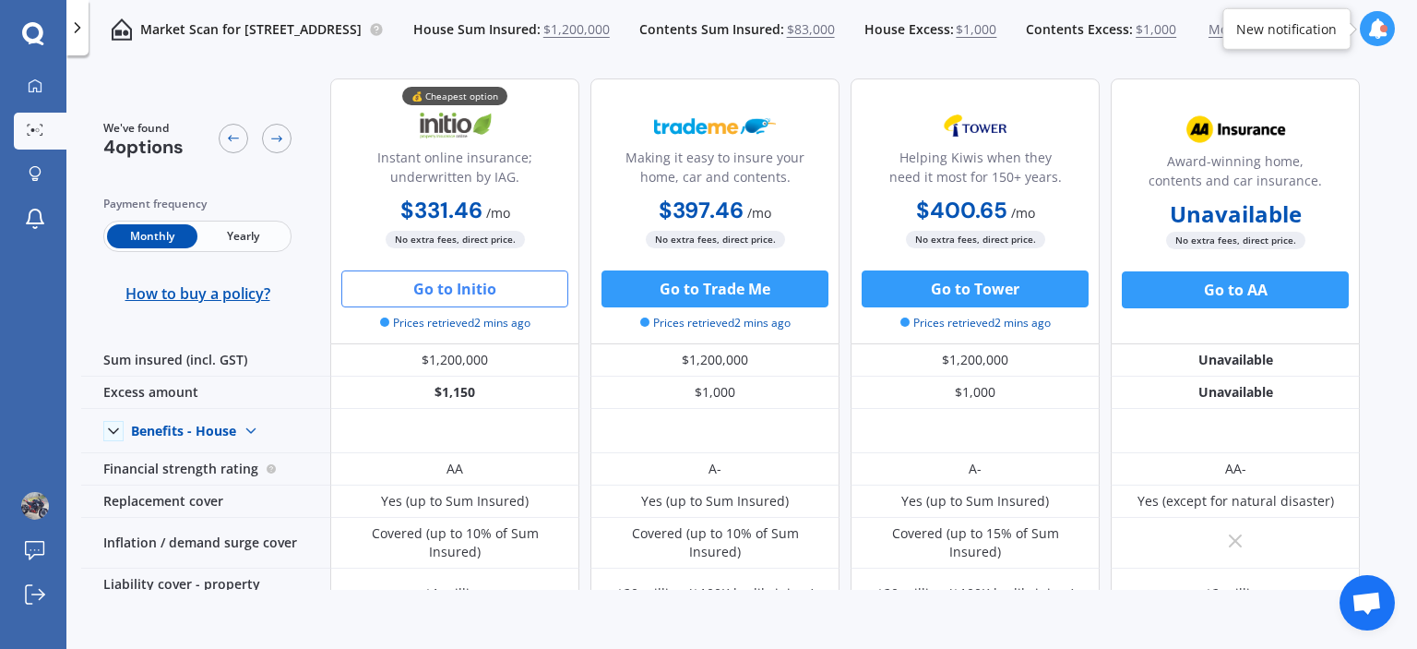
click at [486, 294] on button "Go to Initio" at bounding box center [454, 288] width 227 height 37
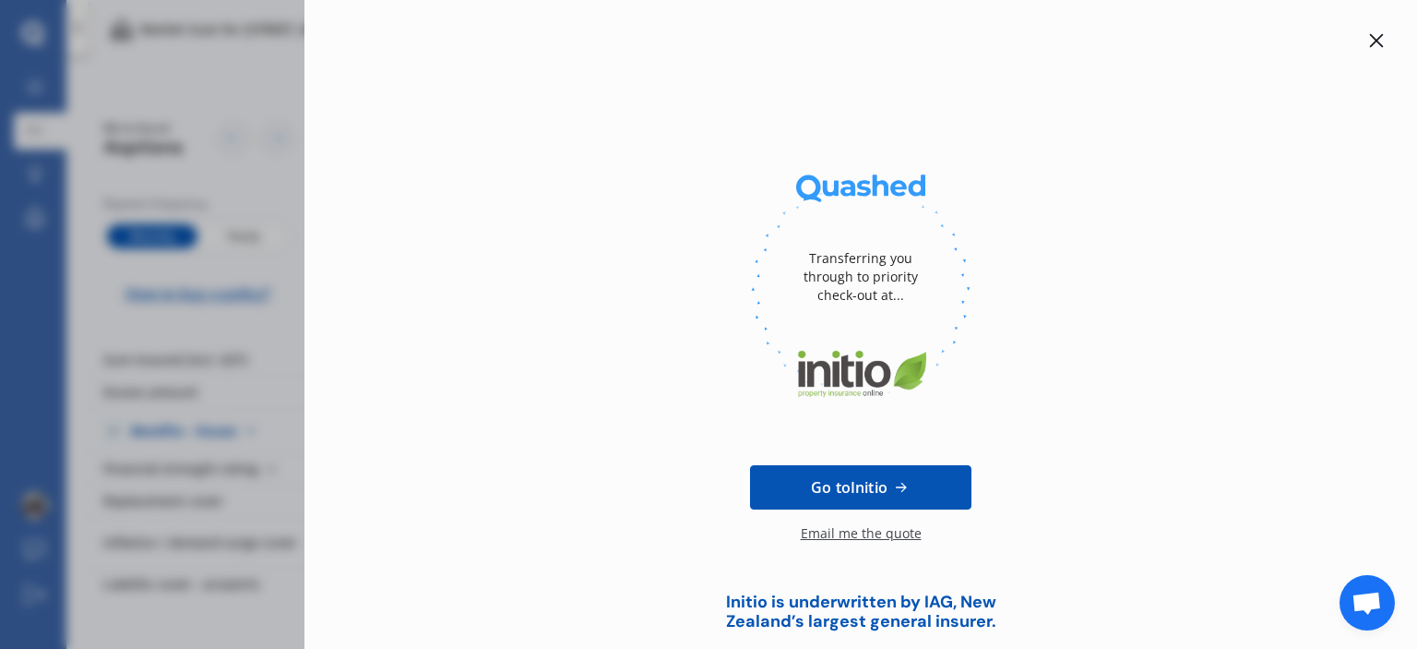
click at [1366, 32] on div at bounding box center [1377, 41] width 22 height 22
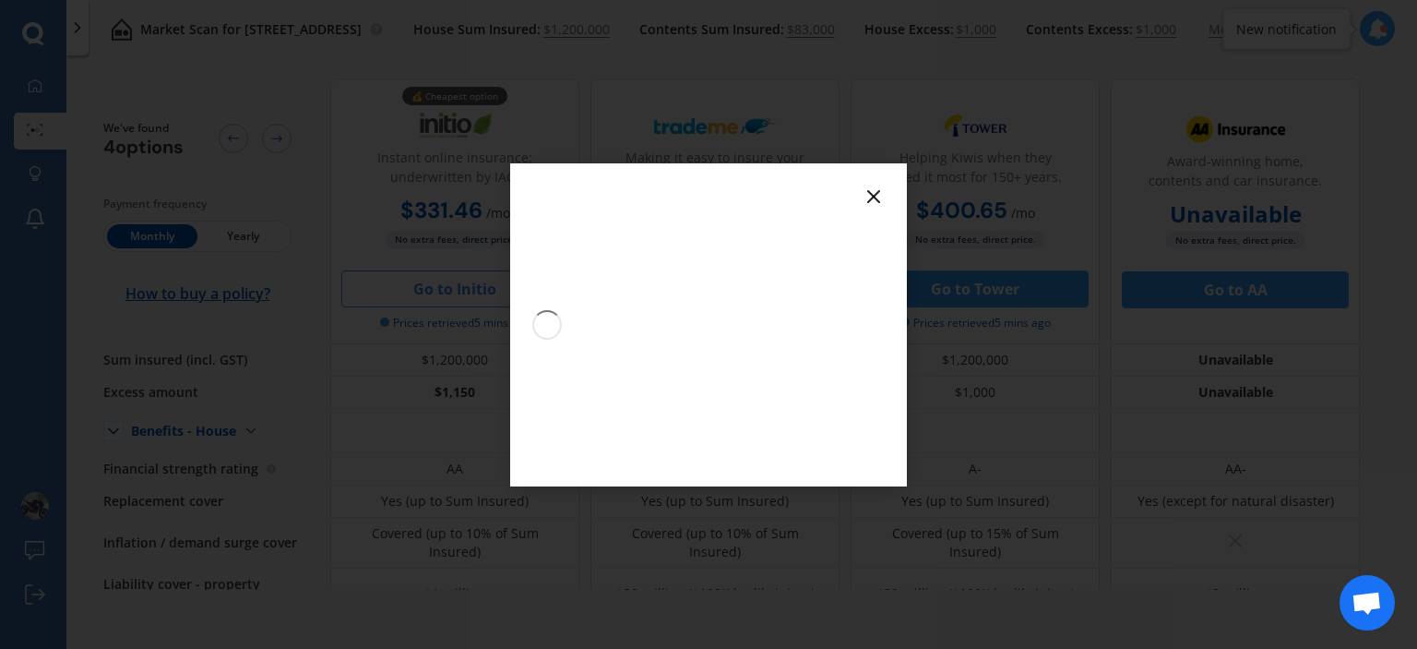
click at [1367, 36] on div at bounding box center [708, 324] width 1417 height 649
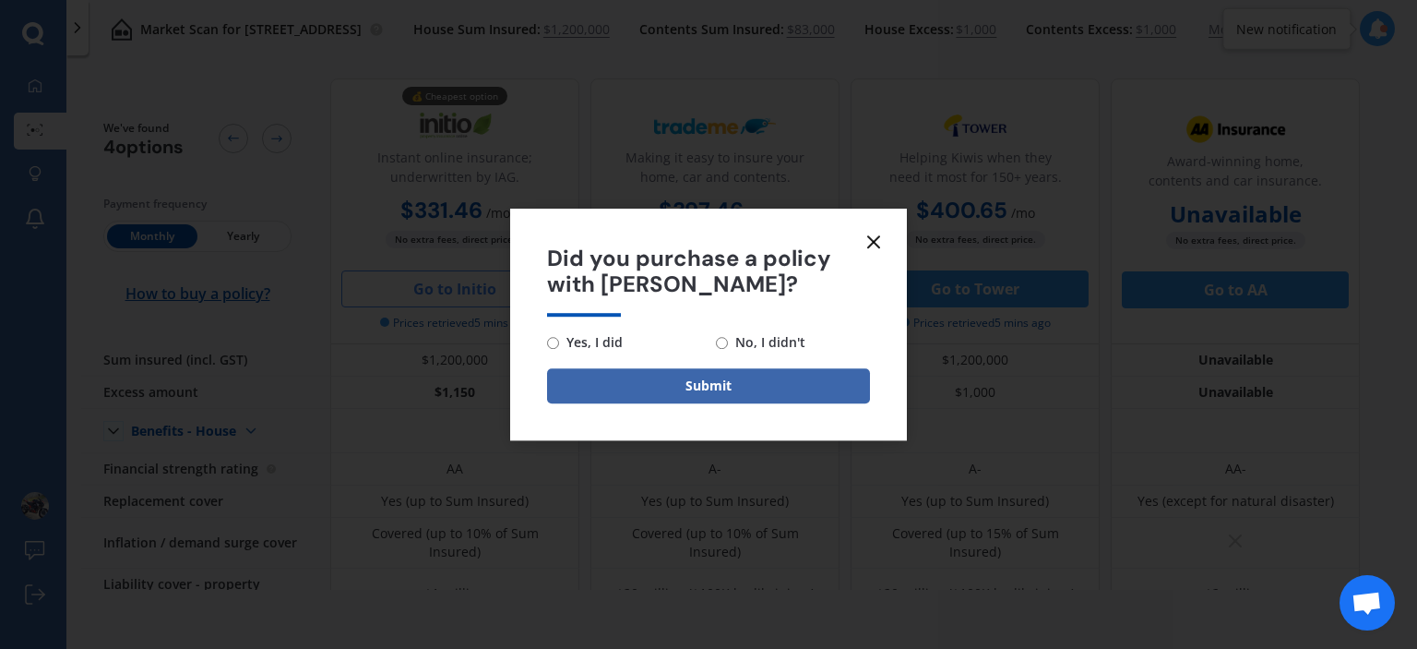
click at [871, 241] on icon at bounding box center [874, 242] width 22 height 22
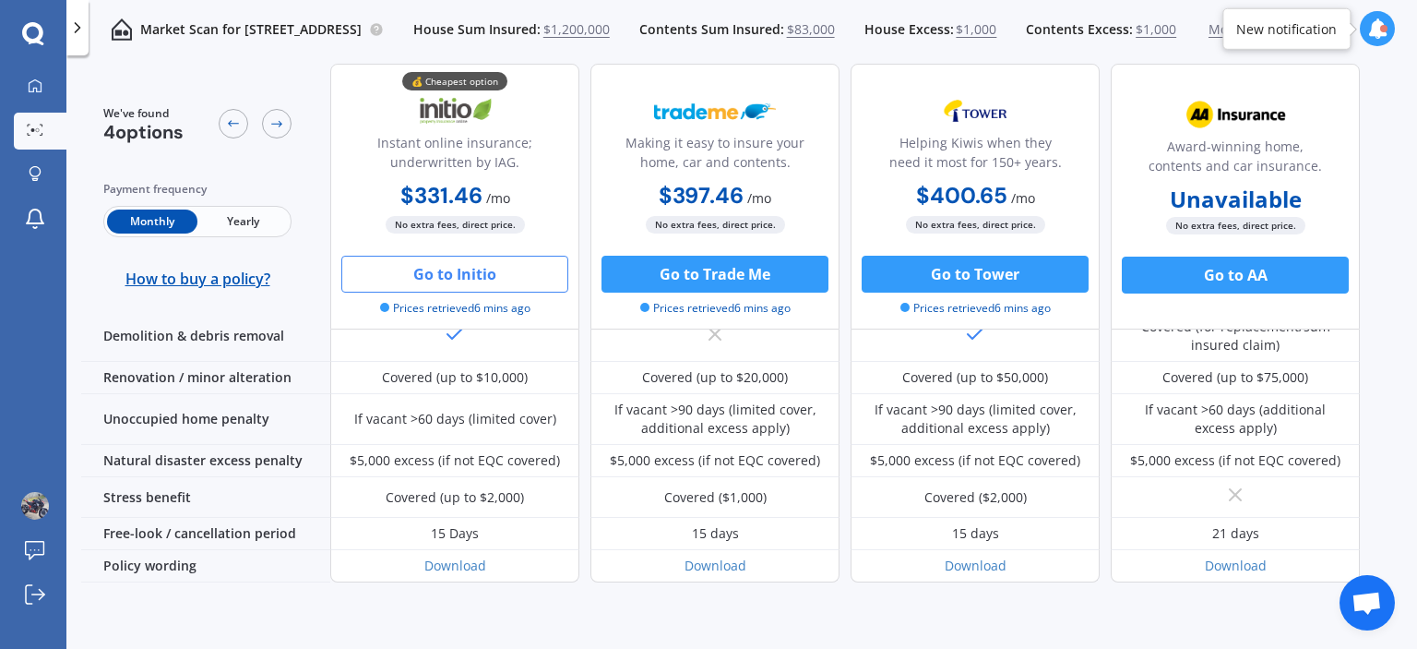
scroll to position [896, 0]
